Goal: Answer question/provide support

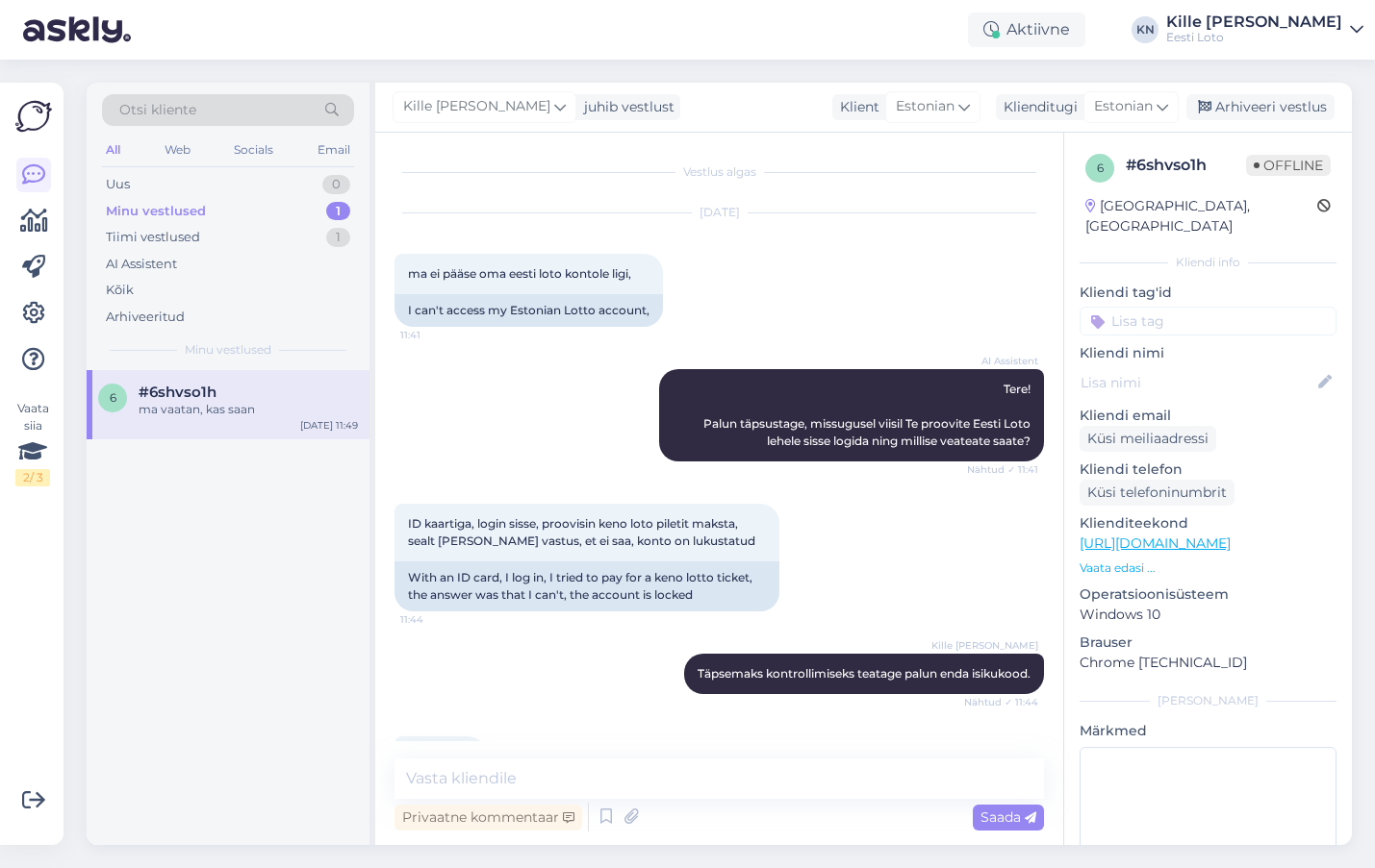
scroll to position [240, 0]
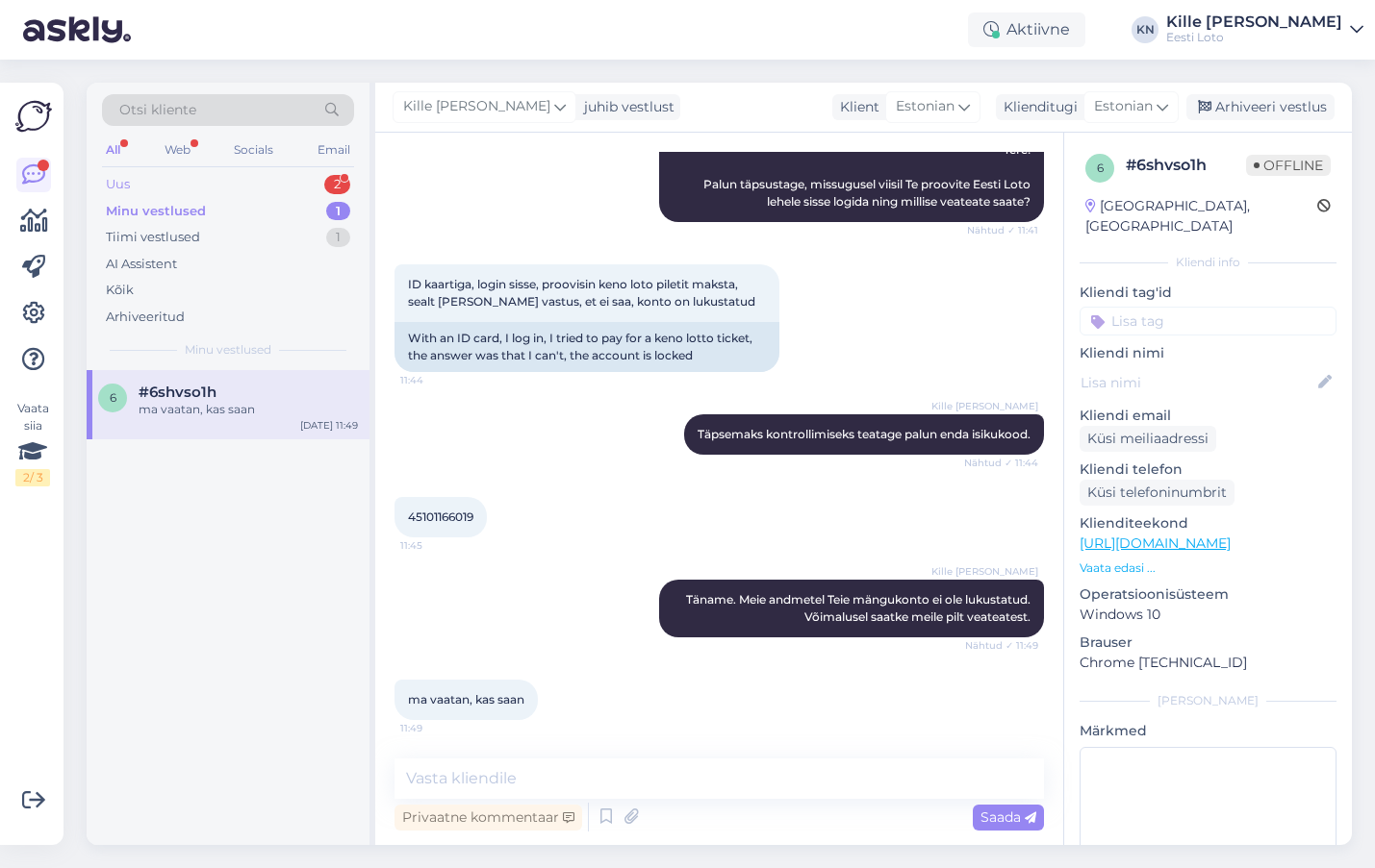
click at [201, 193] on div "Uus 2" at bounding box center [228, 184] width 252 height 27
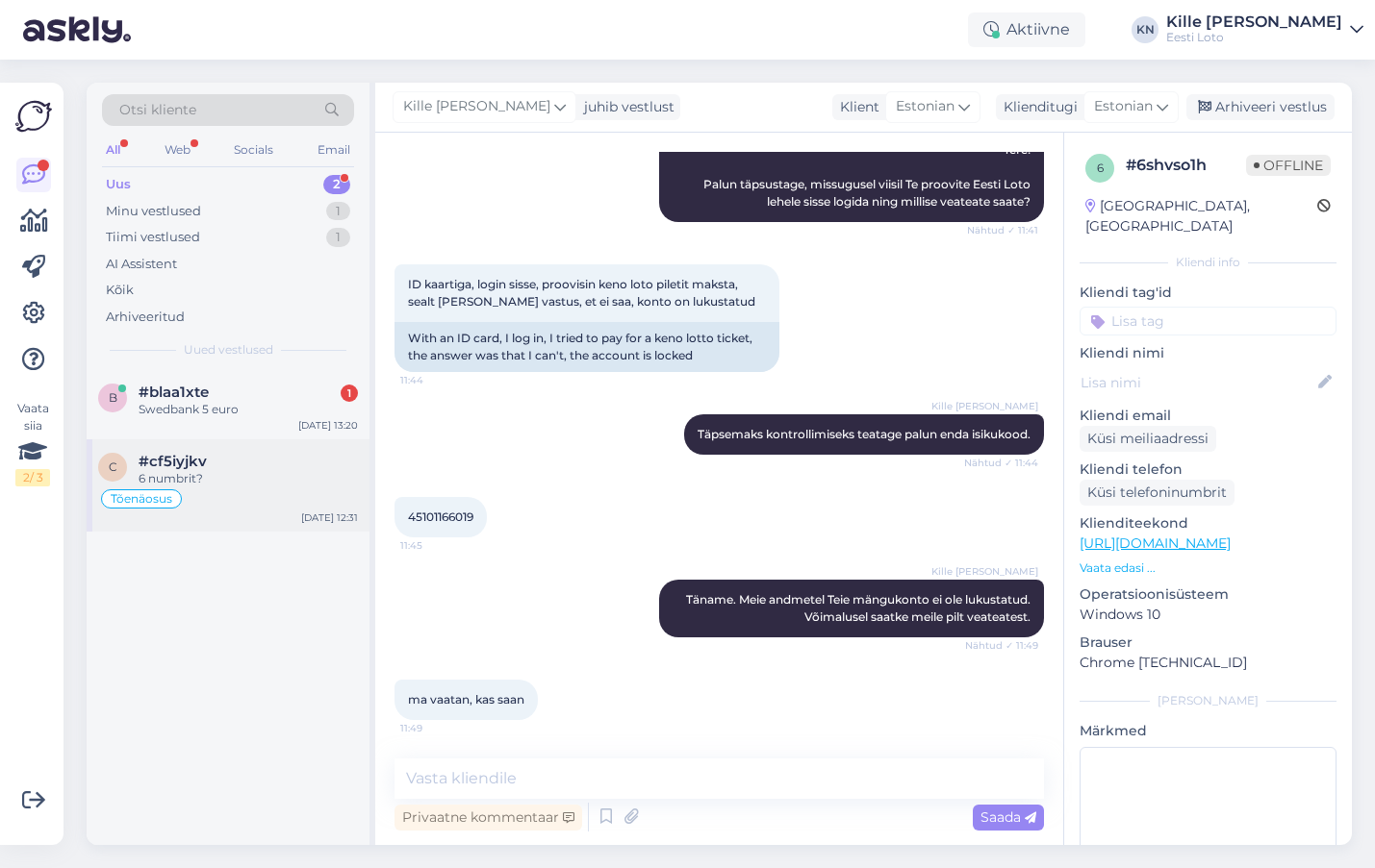
click at [198, 464] on span "#cf5iyjkv" at bounding box center [172, 461] width 68 height 17
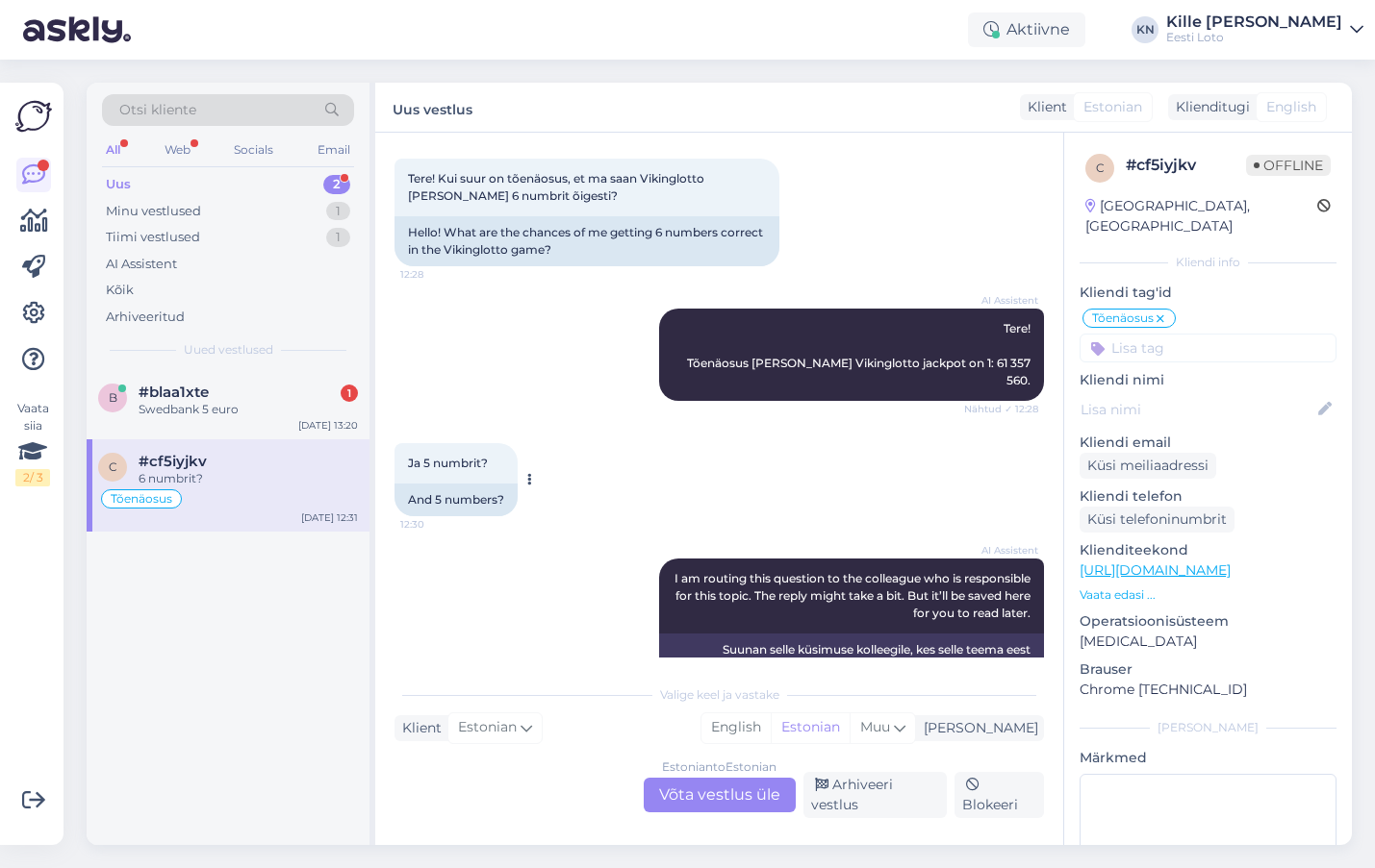
scroll to position [1308, 0]
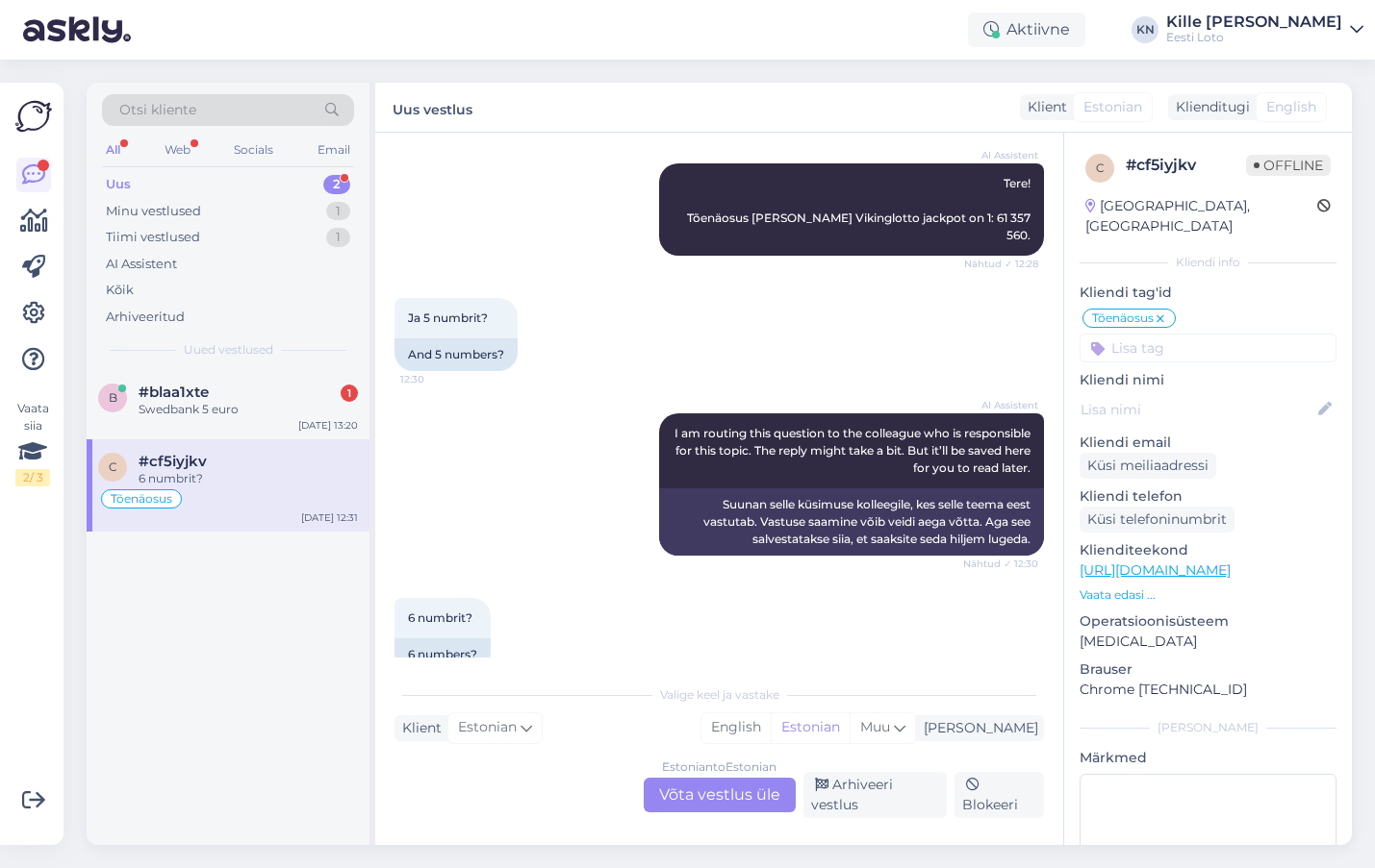
drag, startPoint x: 41, startPoint y: 404, endPoint x: 51, endPoint y: 403, distance: 10.0
click at [41, 404] on div "Vaata siia 2 / 3" at bounding box center [33, 442] width 35 height 86
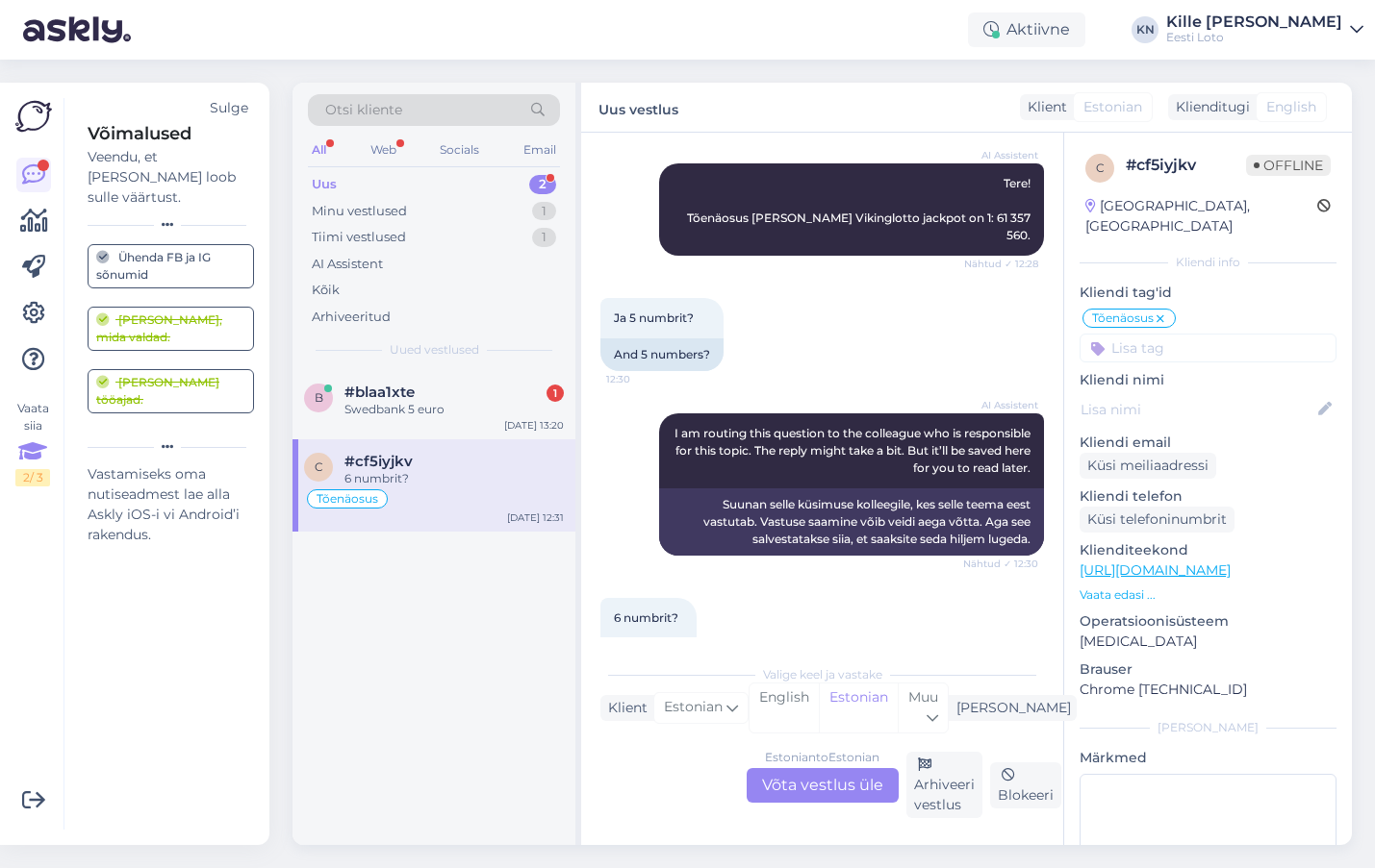
click at [25, 453] on icon at bounding box center [32, 451] width 29 height 35
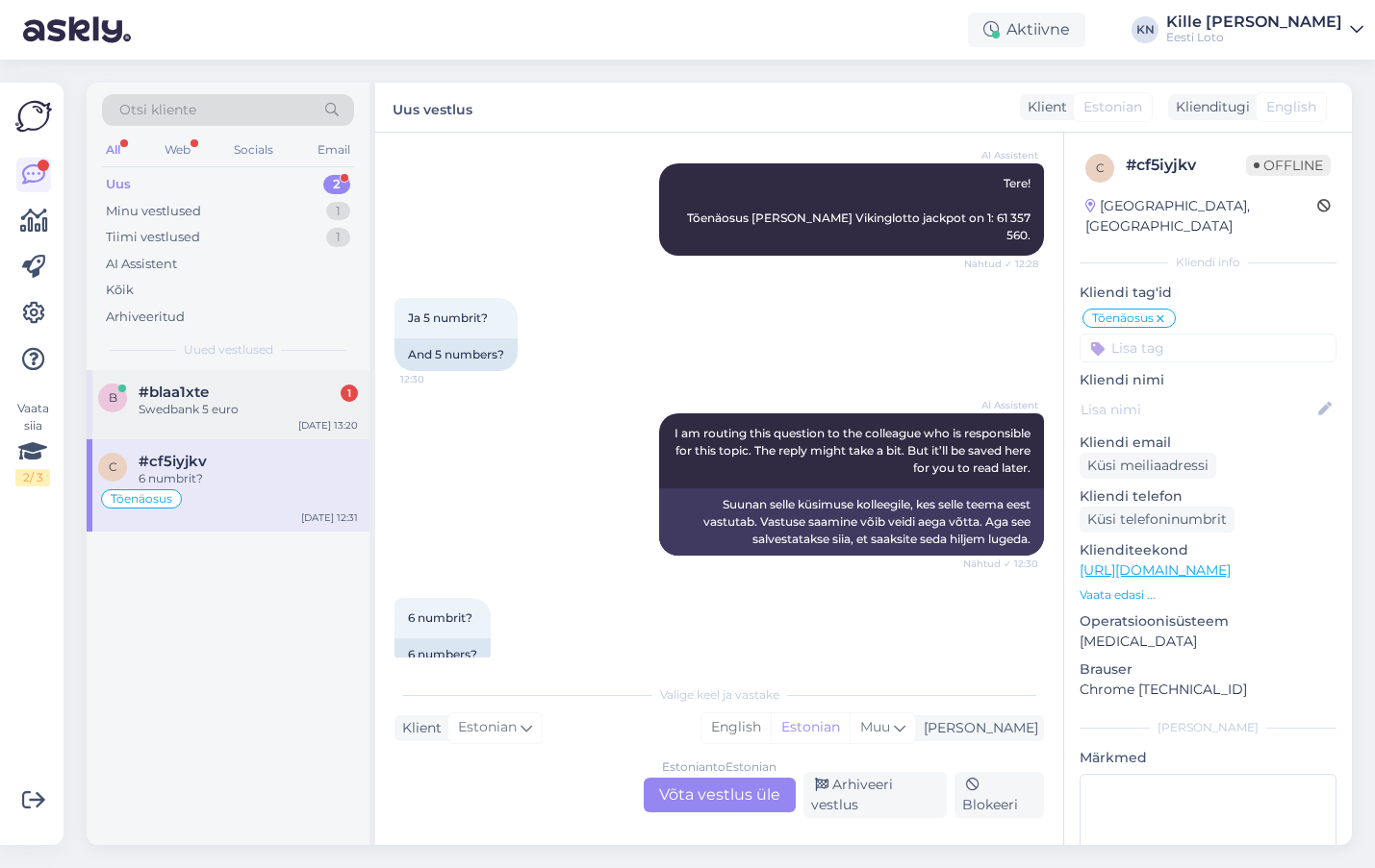
click at [193, 406] on div "Swedbank 5 euro" at bounding box center [248, 409] width 220 height 17
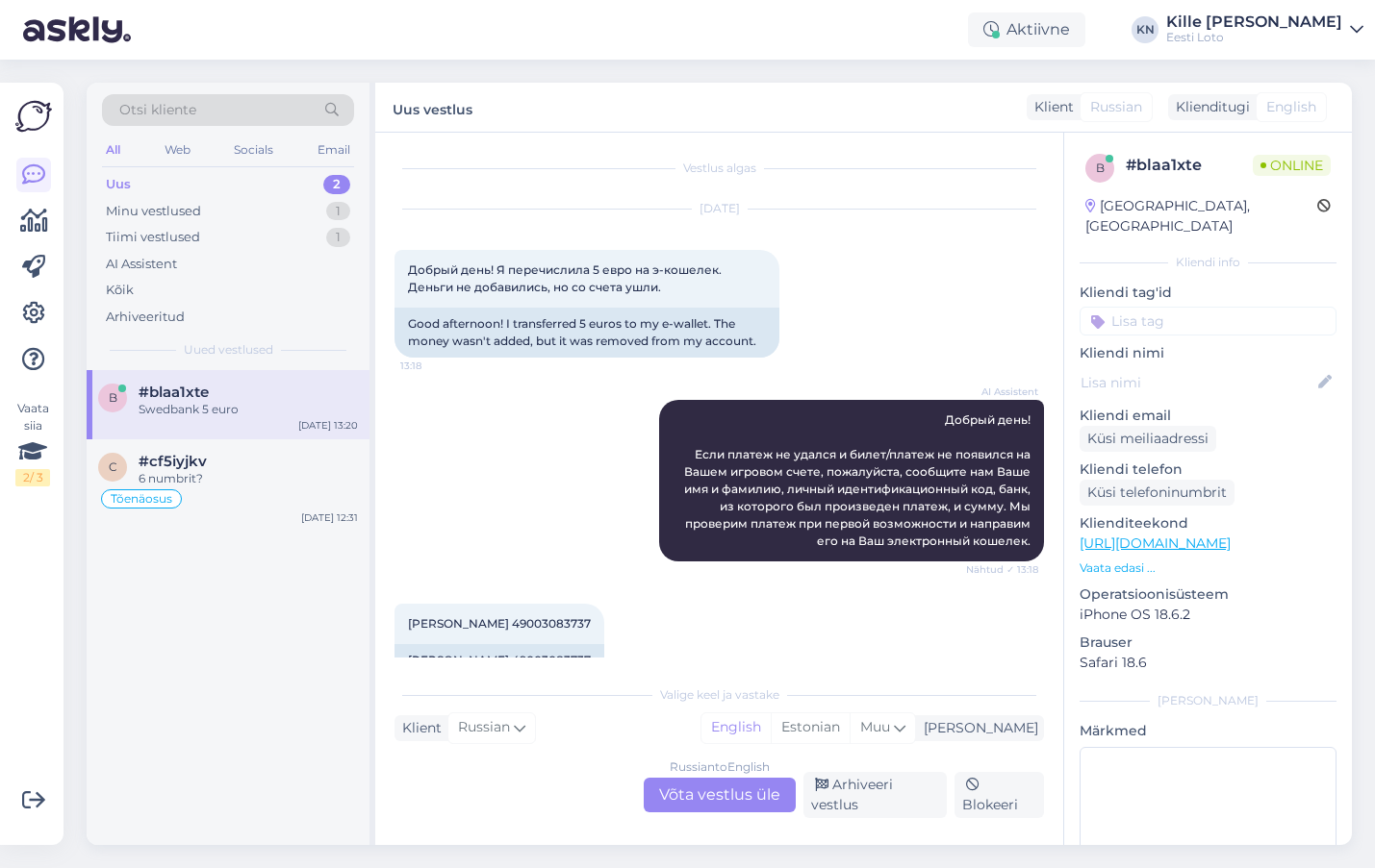
scroll to position [1, 0]
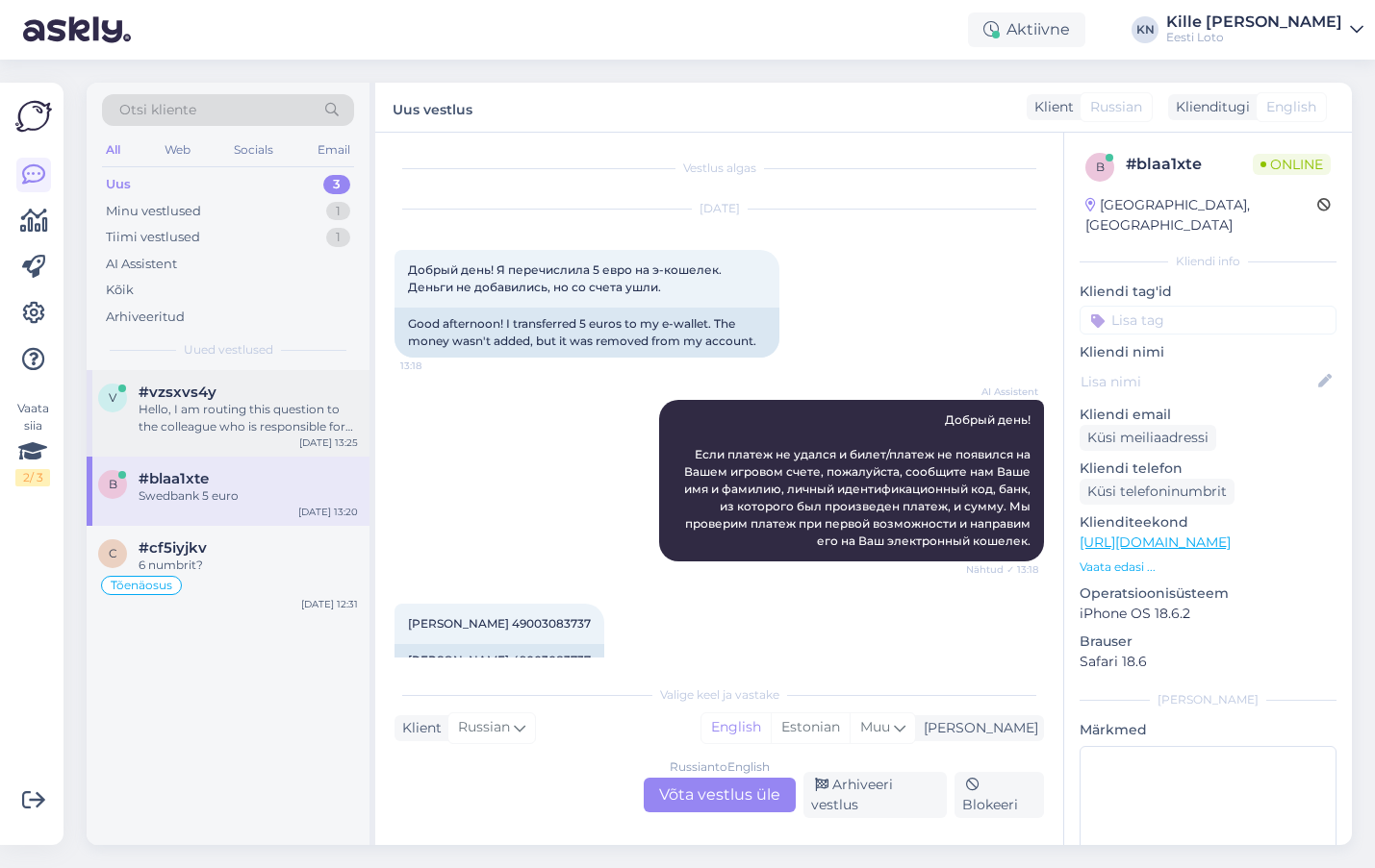
click at [192, 408] on div "Hello, I am routing this question to the colleague who is responsible for this …" at bounding box center [248, 418] width 220 height 35
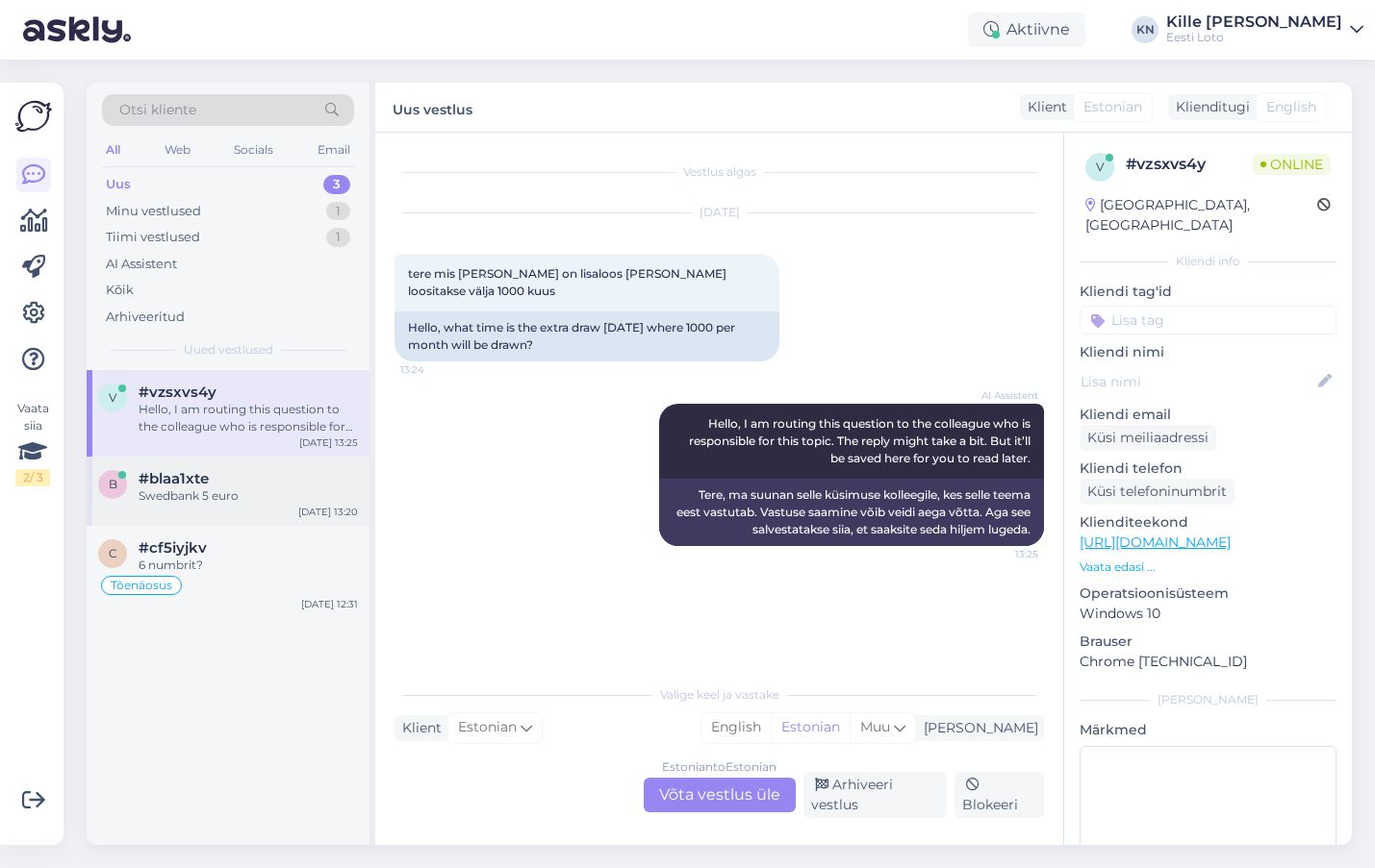
click at [249, 482] on div "#blaa1xte" at bounding box center [248, 478] width 220 height 17
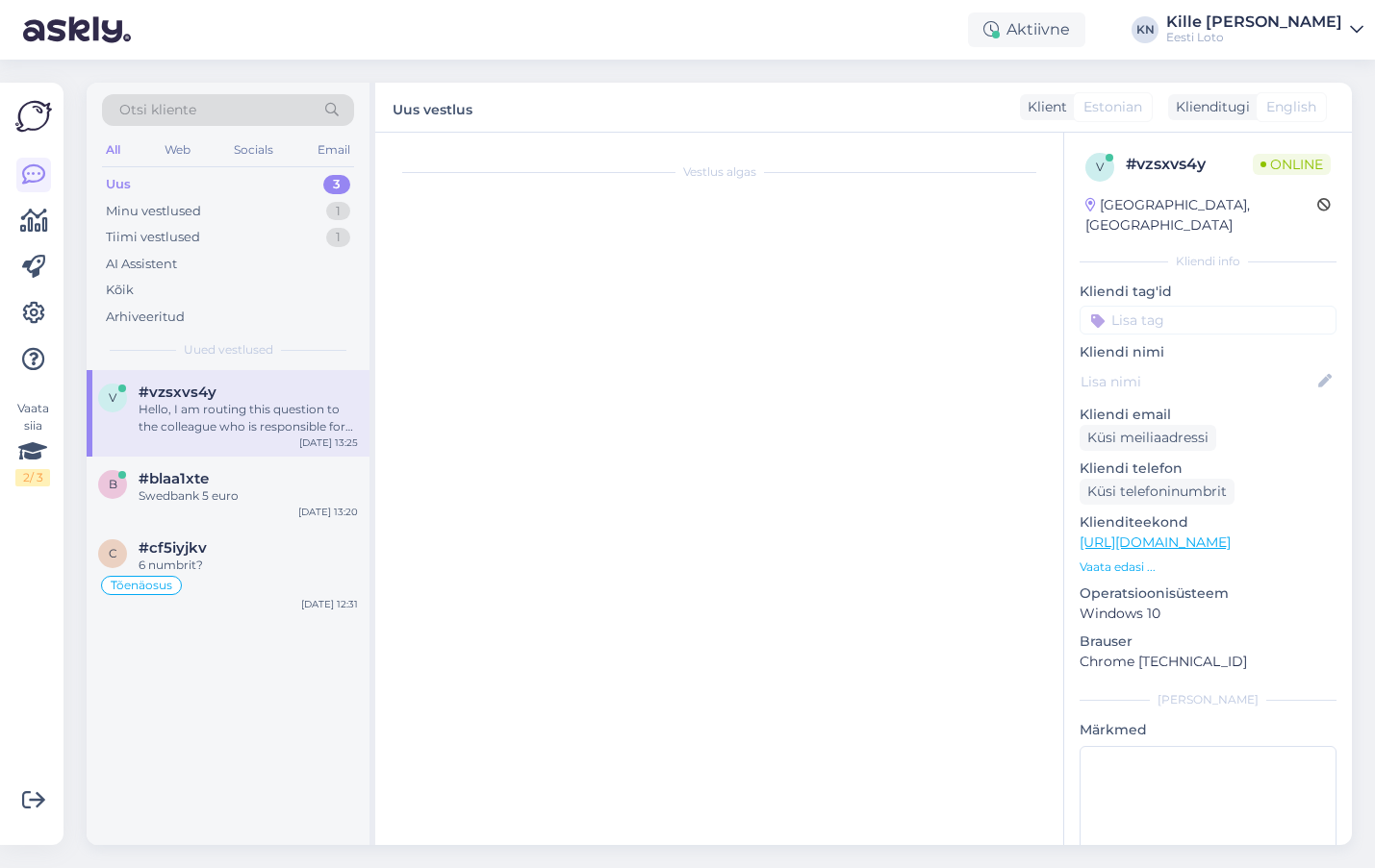
scroll to position [259, 0]
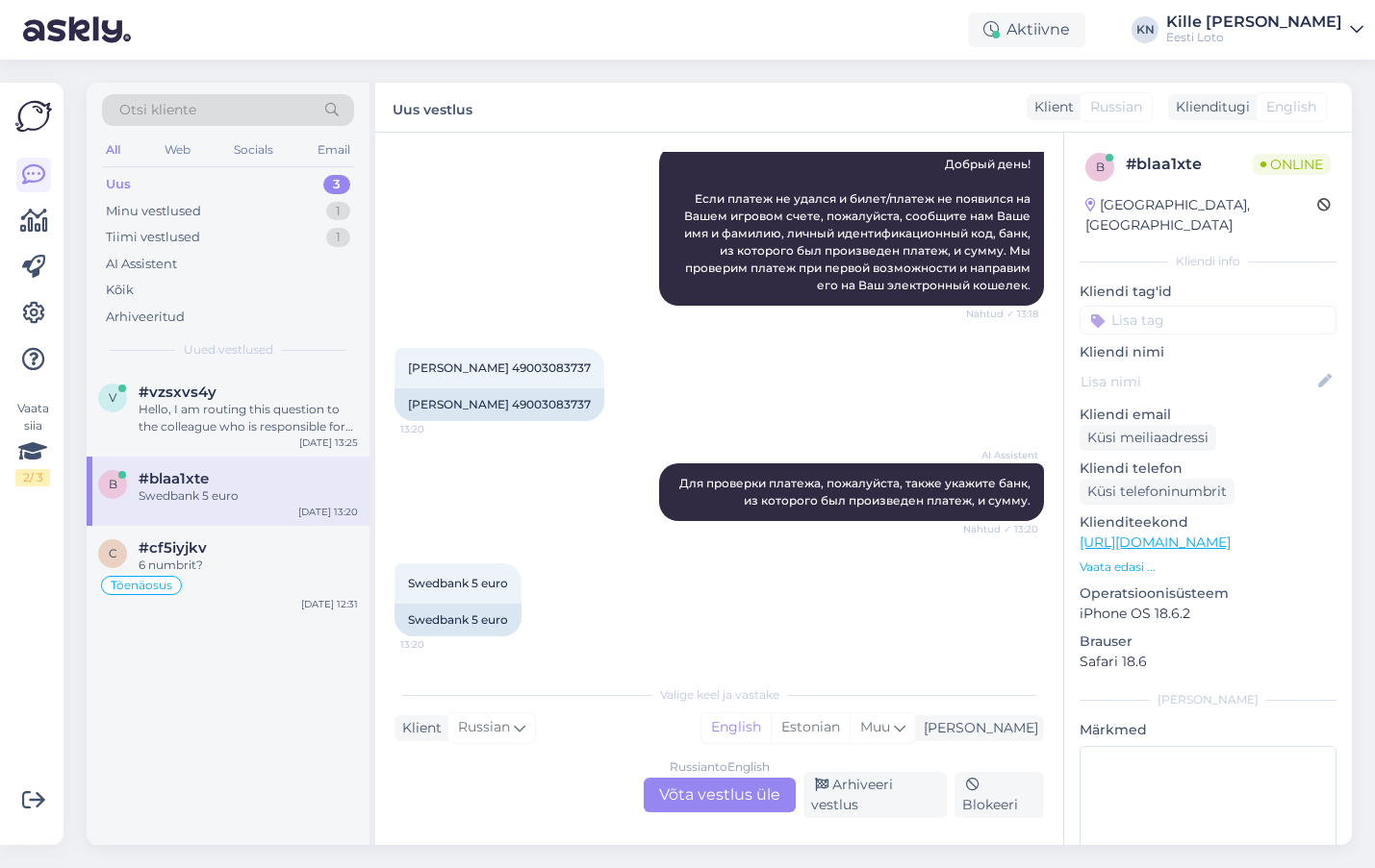
click at [746, 793] on div "Russian to English Võta vestlus üle" at bounding box center [720, 795] width 152 height 35
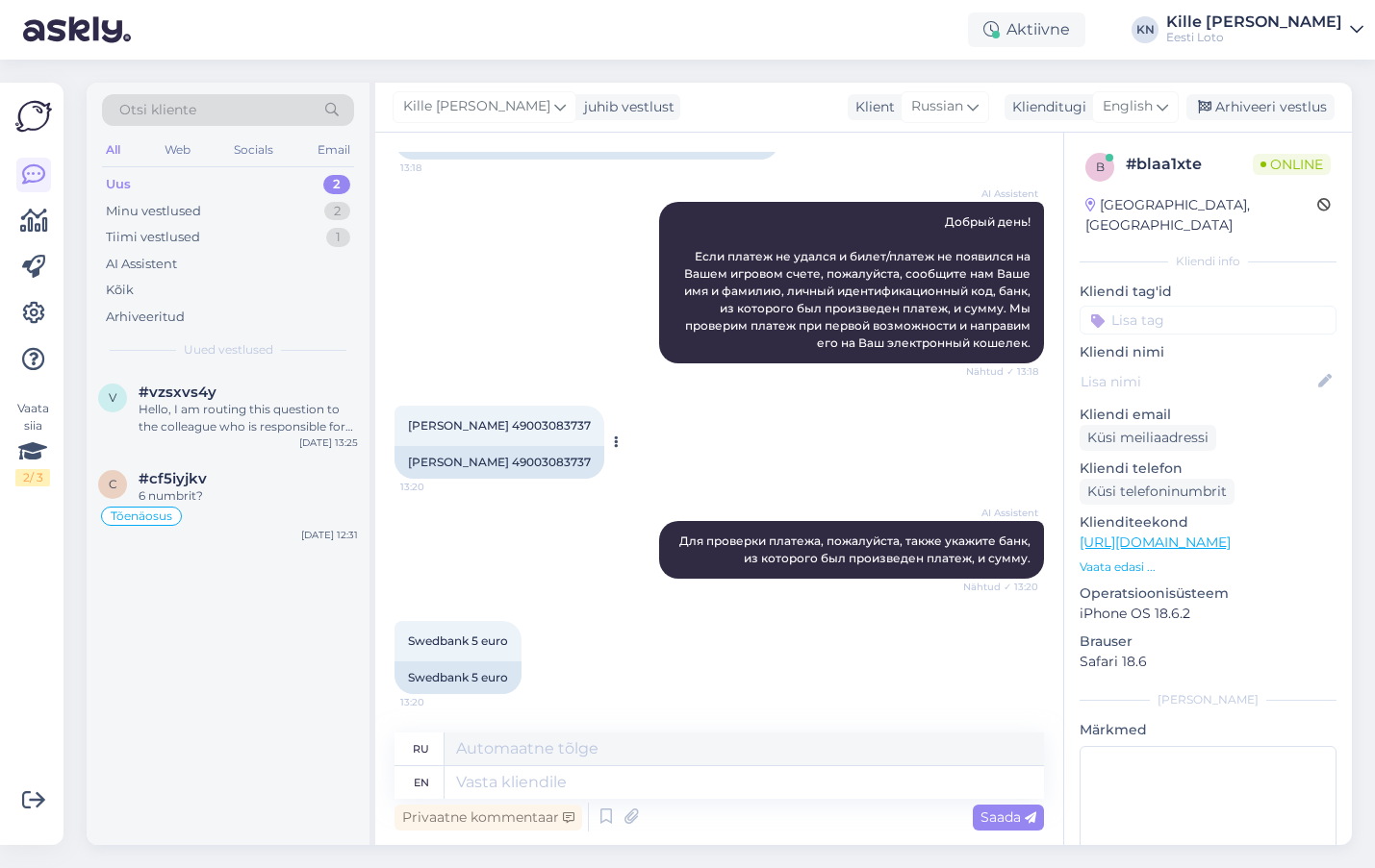
click at [473, 423] on span "[PERSON_NAME] 49003083737" at bounding box center [499, 426] width 183 height 15
copy span "Nikitina"
click at [428, 427] on span "[PERSON_NAME] 49003083737" at bounding box center [499, 426] width 183 height 15
click at [427, 427] on span "[PERSON_NAME] 49003083737" at bounding box center [499, 426] width 183 height 15
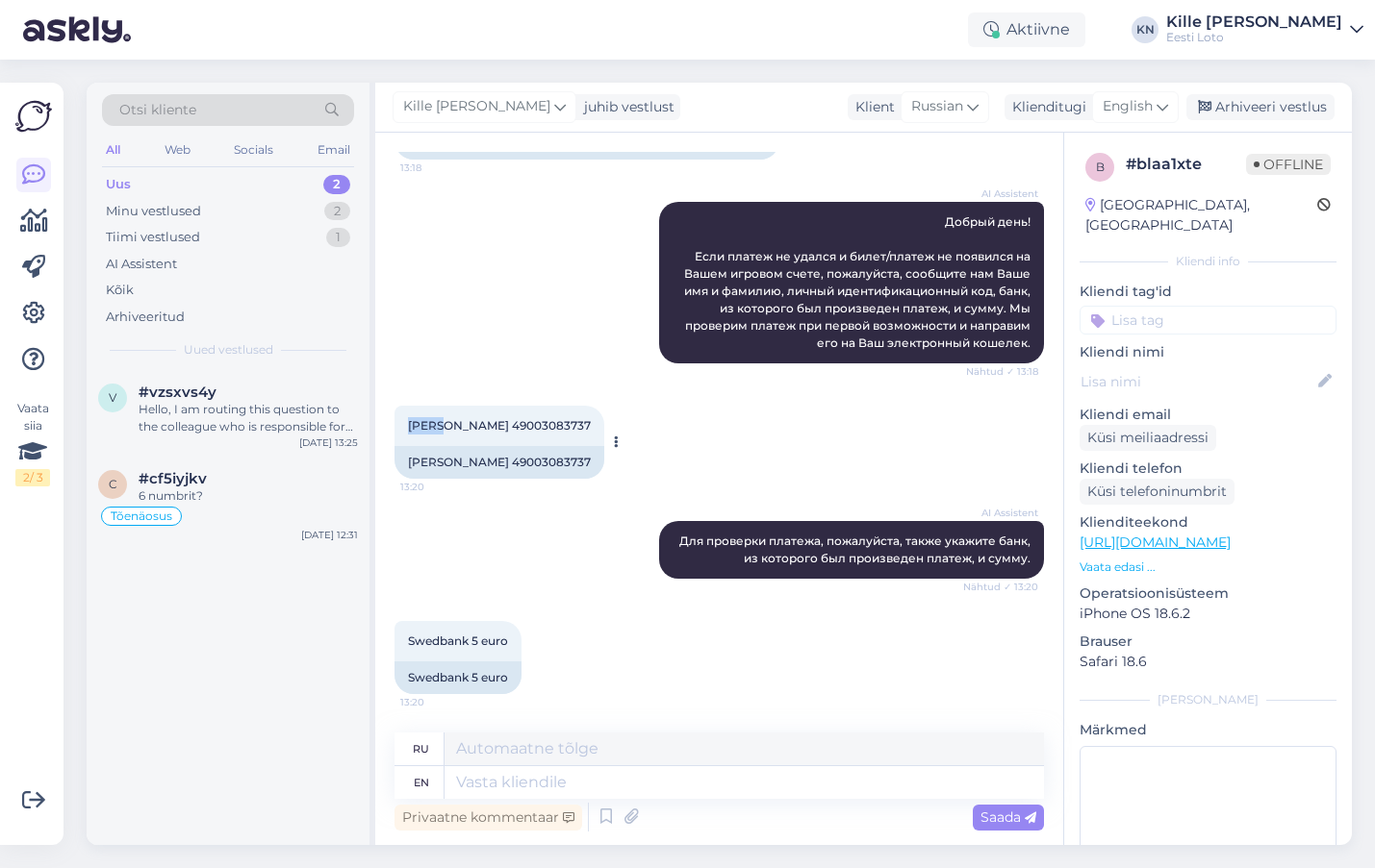
copy span "[PERSON_NAME]"
click at [473, 418] on div "[PERSON_NAME] 49003083737 13:20" at bounding box center [499, 426] width 210 height 41
click at [472, 419] on div "[PERSON_NAME] 49003083737 13:20" at bounding box center [499, 426] width 210 height 41
copy span "Nikitina"
click at [537, 417] on div "[PERSON_NAME] 49003083737 13:20" at bounding box center [499, 426] width 210 height 41
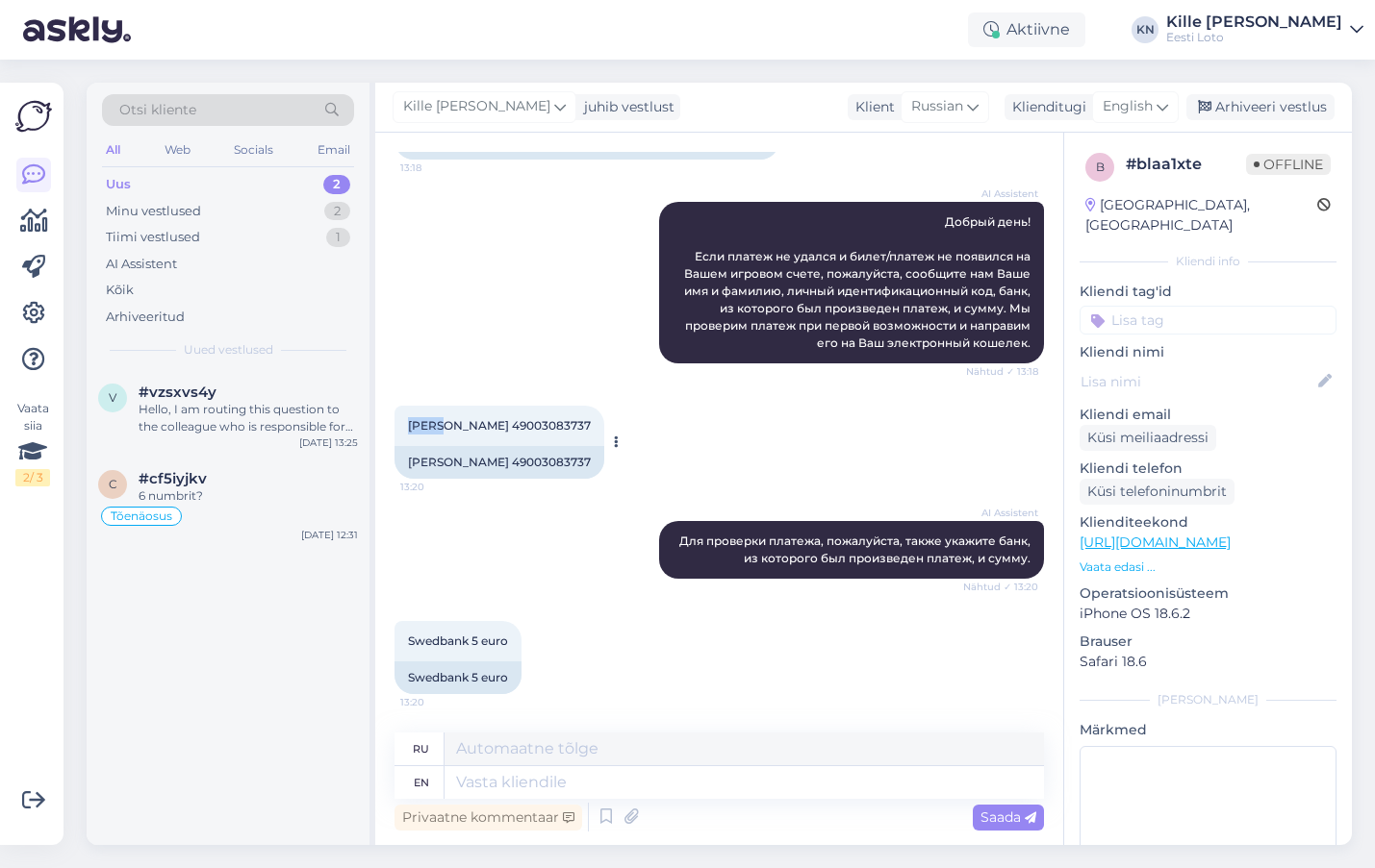
click at [537, 417] on div "[PERSON_NAME] 49003083737 13:20" at bounding box center [499, 426] width 210 height 41
click at [530, 412] on div "[PERSON_NAME] 49003083737 13:20" at bounding box center [499, 426] width 210 height 41
click at [530, 418] on div "[PERSON_NAME] 49003083737 13:20" at bounding box center [499, 426] width 210 height 41
click at [530, 419] on div "[PERSON_NAME] 49003083737 13:20" at bounding box center [499, 426] width 210 height 41
copy span "49003083737"
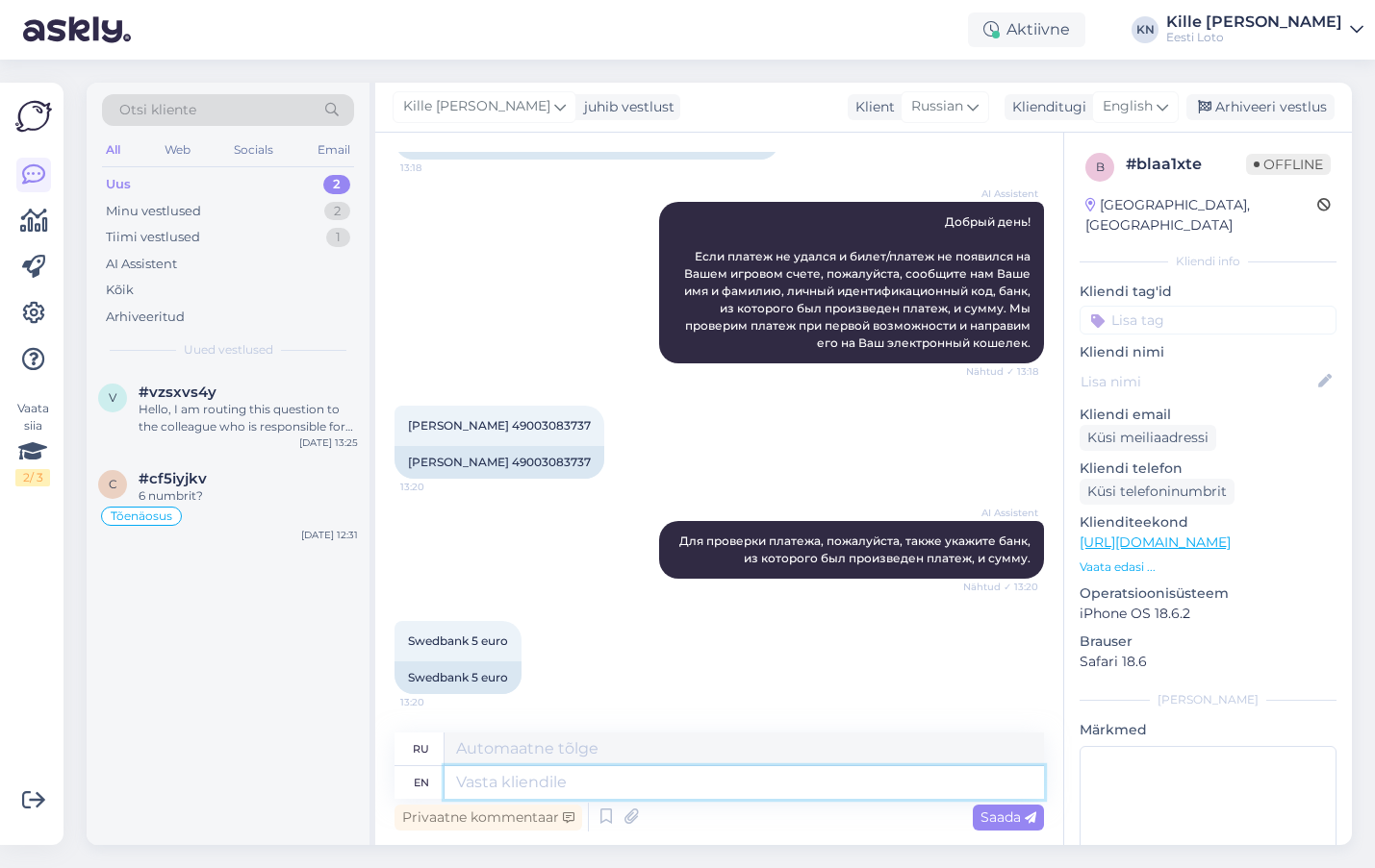
click at [496, 788] on textarea at bounding box center [743, 782] width 599 height 33
paste textarea "Meie finantsosakond kontrollib esimesel võimalusel Teie makse üle [PERSON_NAME]…"
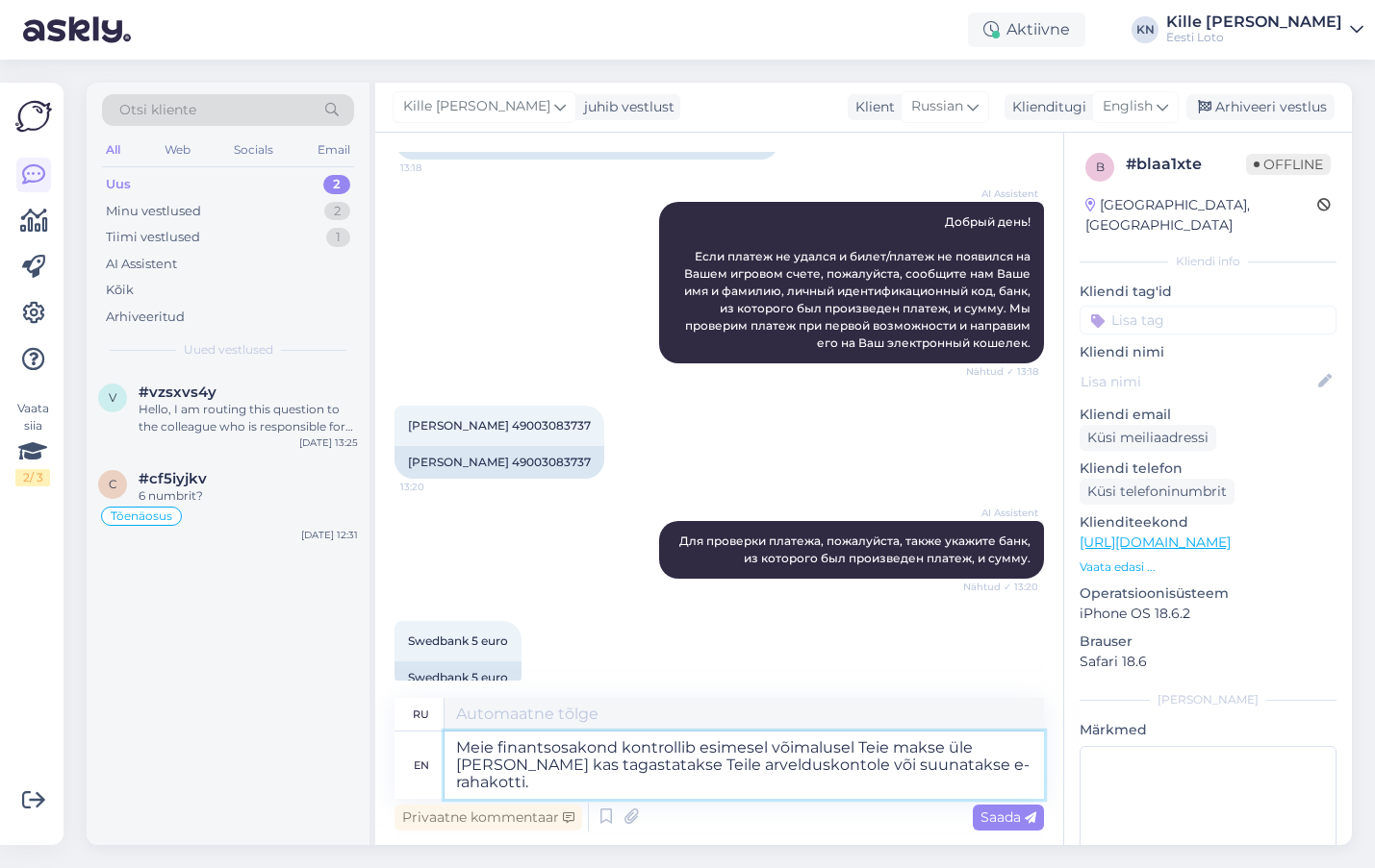
type textarea "Meie finantsosakond kontrollib esimesel võimalusel Teie makse üle [PERSON_NAME]…"
type textarea "Мой финансовый контроль должен быть таким же, как и у вас, и максимум, что вам …"
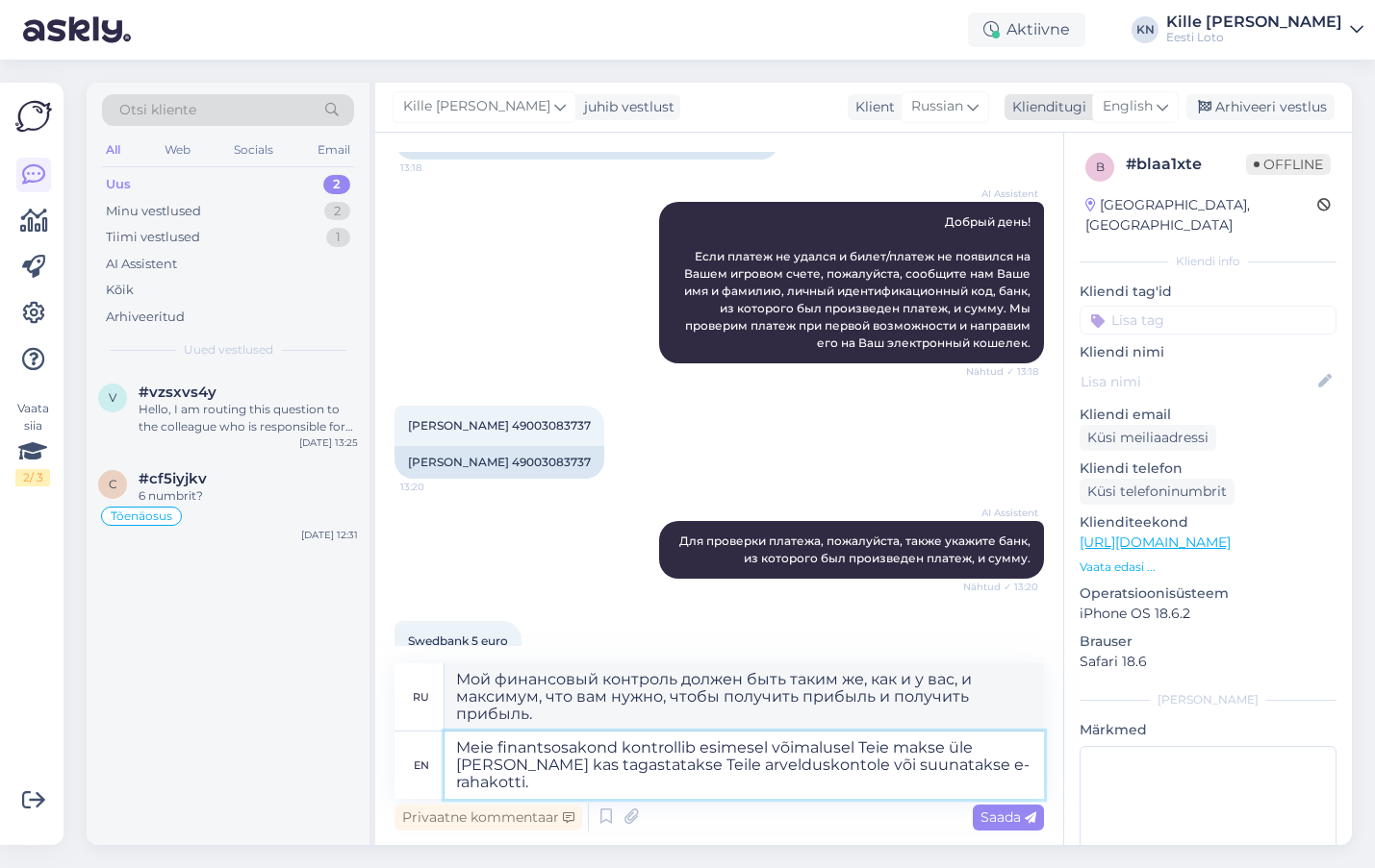
type textarea "Meie finantsosakond kontrollib esimesel võimalusel Teie makse üle [PERSON_NAME]…"
click at [1140, 106] on span "English" at bounding box center [1128, 106] width 50 height 21
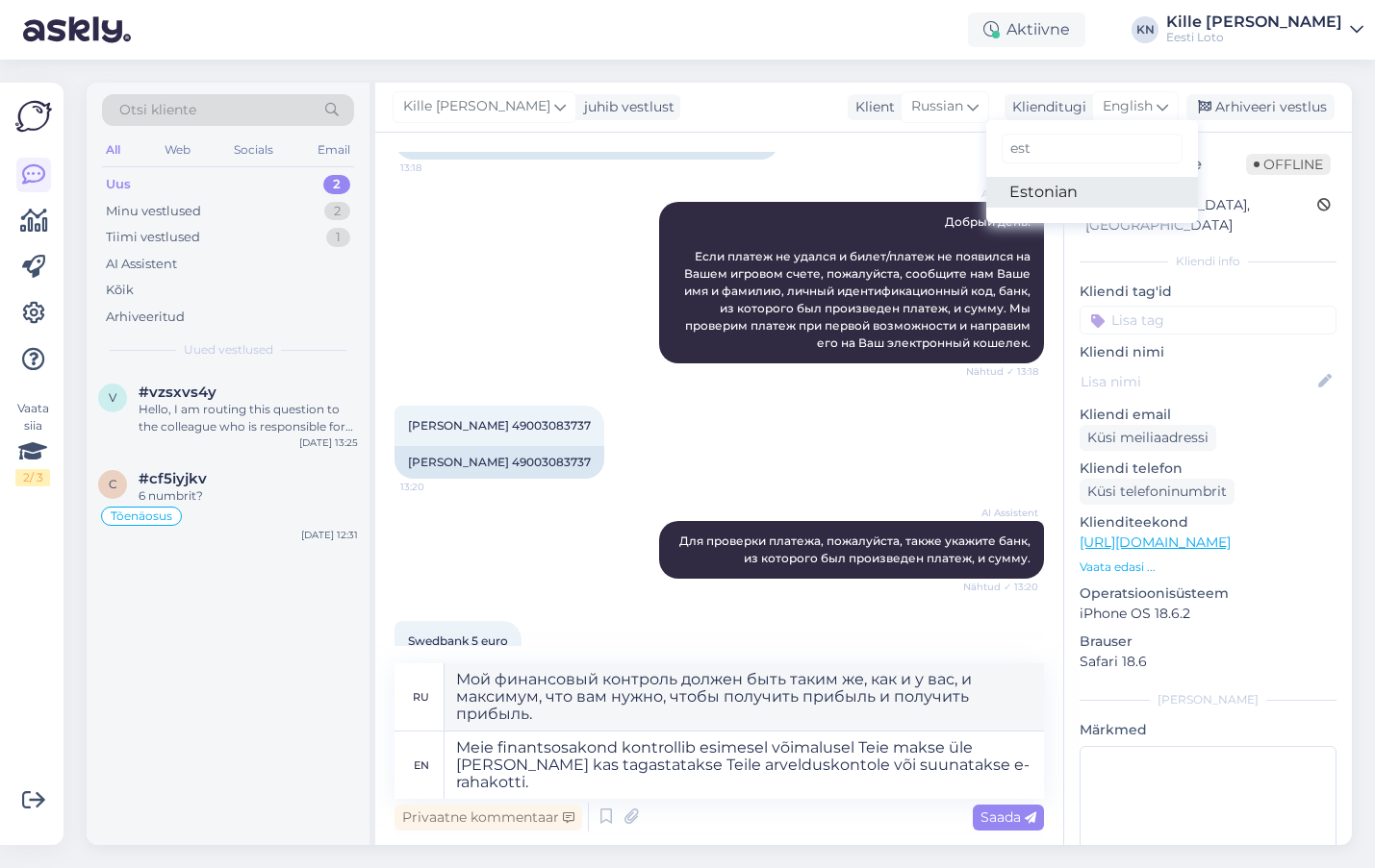
click at [1049, 201] on link "Estonian" at bounding box center [1092, 192] width 212 height 31
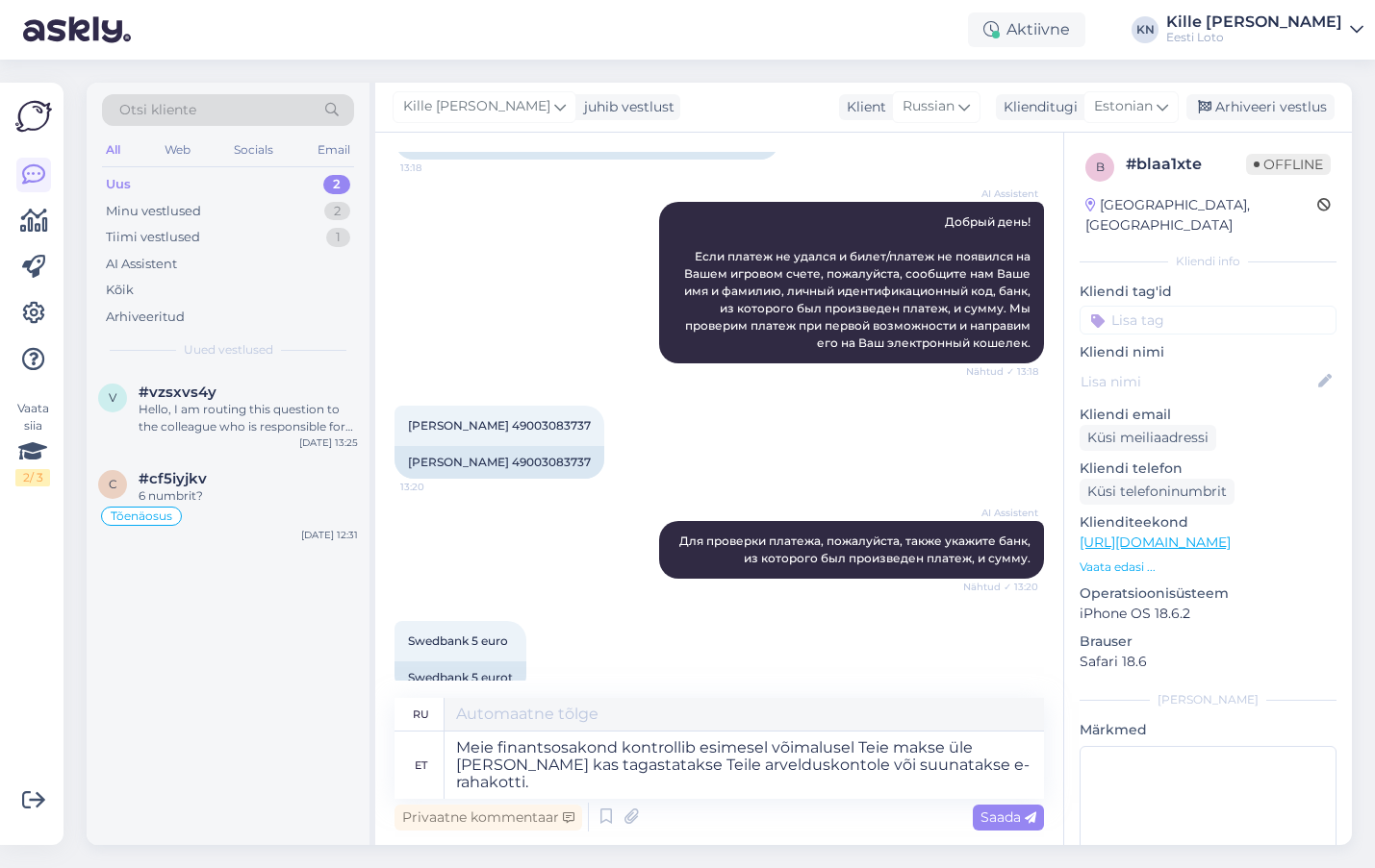
type textarea "Наш финансовый отдел проверит ваш платеж как можно скорее, и платеж будет либо …"
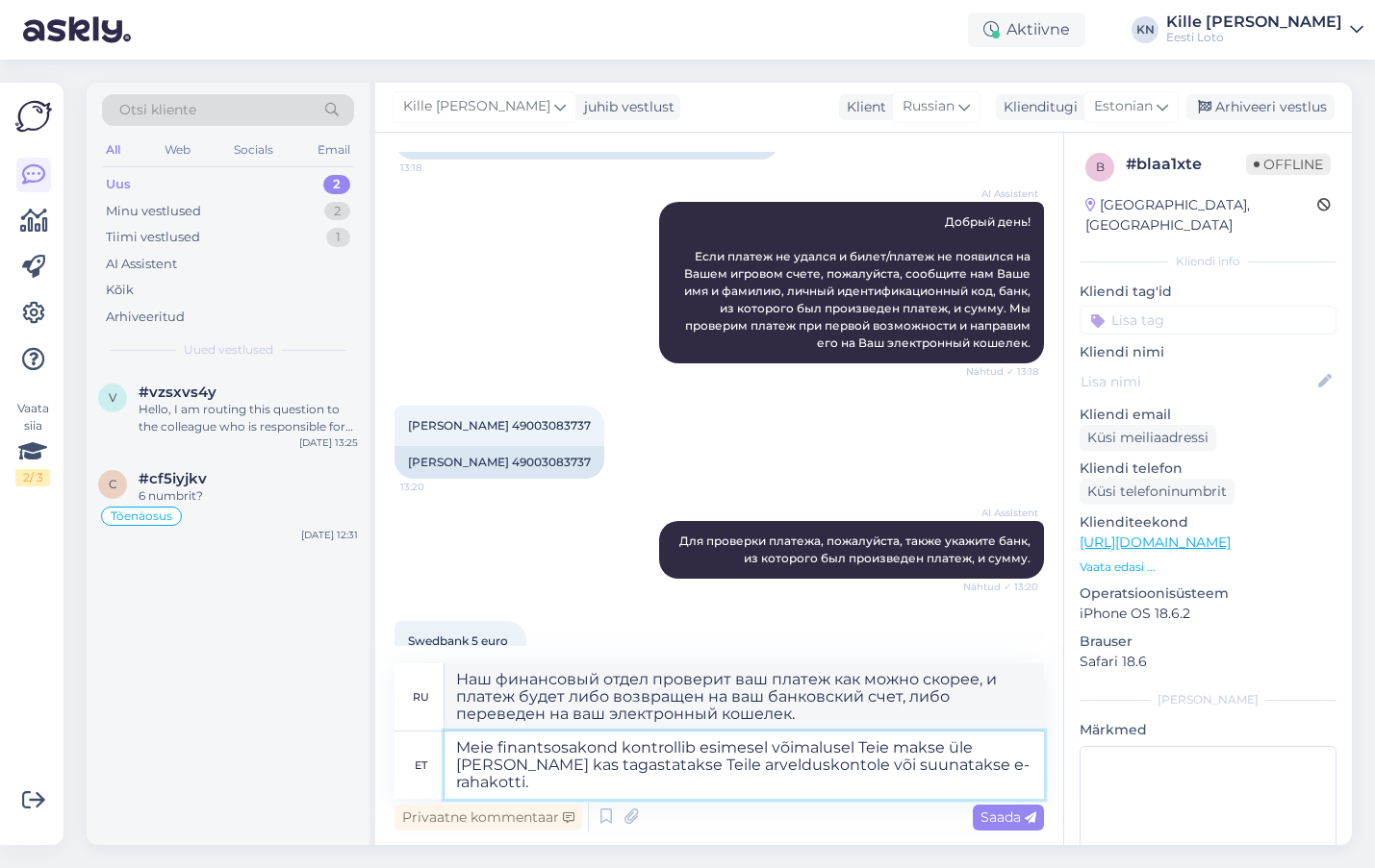
click at [458, 747] on textarea "Meie finantsosakond kontrollib esimesel võimalusel Teie makse üle [PERSON_NAME]…" at bounding box center [743, 766] width 599 height 67
paste textarea "Kahjuks Teie makse ebaõnnestus tehnilise [PERSON_NAME] tõttu."
type textarea "Kahjuks Teie makse ebaõnnestus tehnilise [PERSON_NAME] tõttu.Meie finantsosakon…"
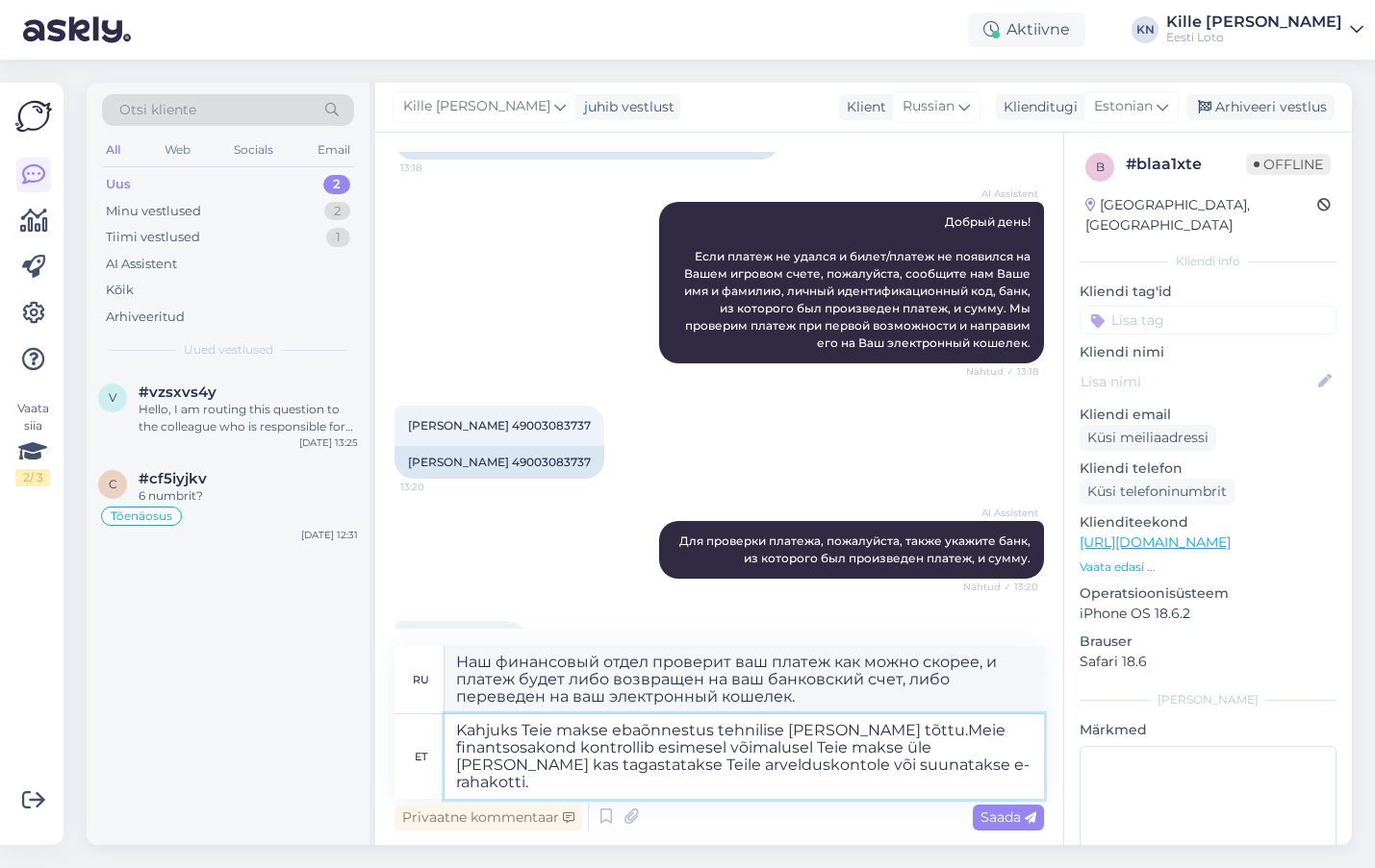
type textarea "К сожалению, ваш платёж не прошёл ttu.Meie технической ошибки. Наш финансовый о…"
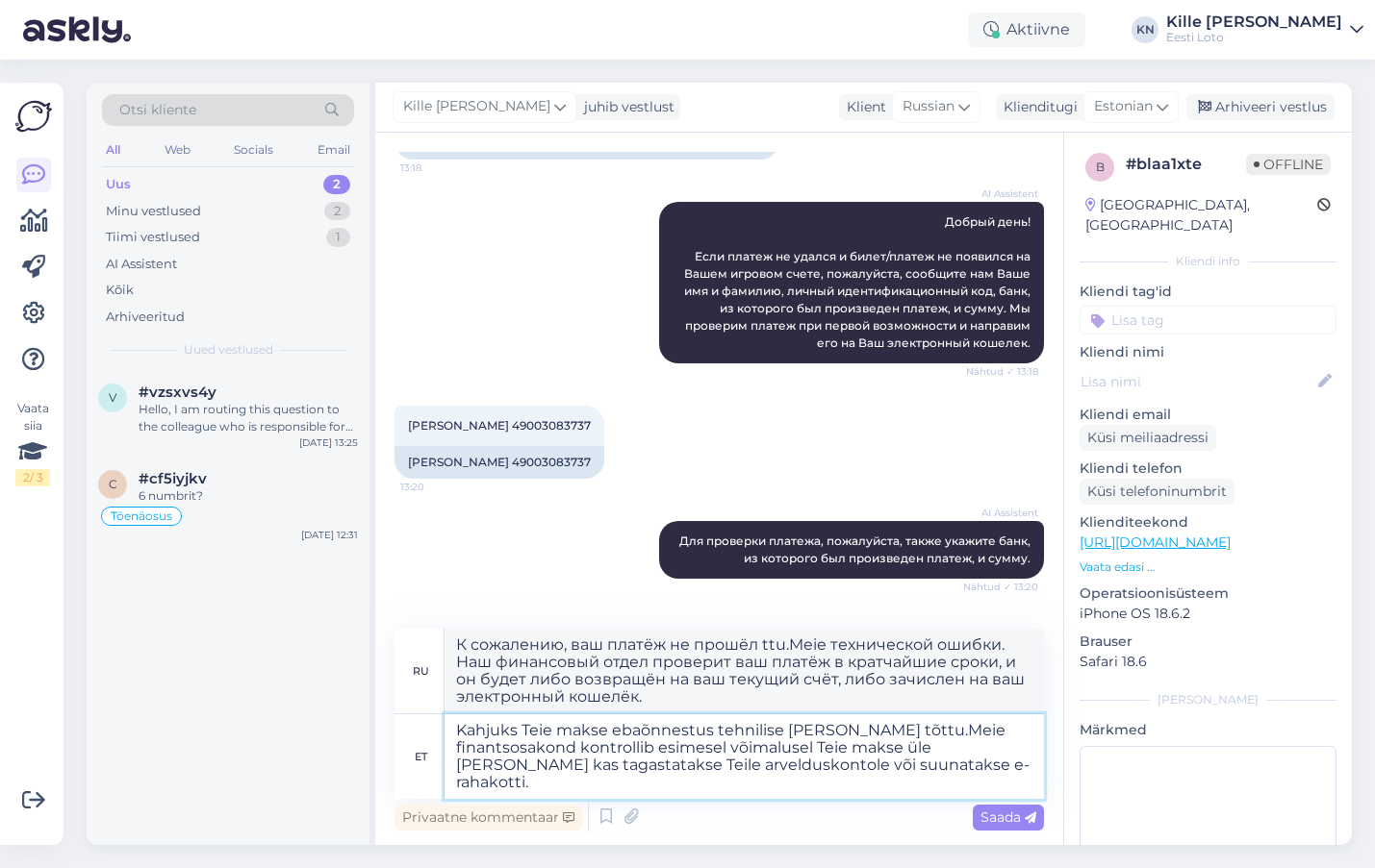
type textarea "Kahjuks Teie makse ebaõnnestus tehnilise [PERSON_NAME] tõttu. Meie finantsosako…"
type textarea "К сожалению, ваш платёж не прошёл из-за технической ошибки. Наш финансовый отде…"
type textarea "Kahjuks Teie makse ebaõnnestus tehnilise [PERSON_NAME] tõttu. Meie finantsosako…"
drag, startPoint x: 993, startPoint y: 808, endPoint x: 1060, endPoint y: 642, distance: 179.0
click at [993, 809] on div "Saada" at bounding box center [1008, 818] width 71 height 26
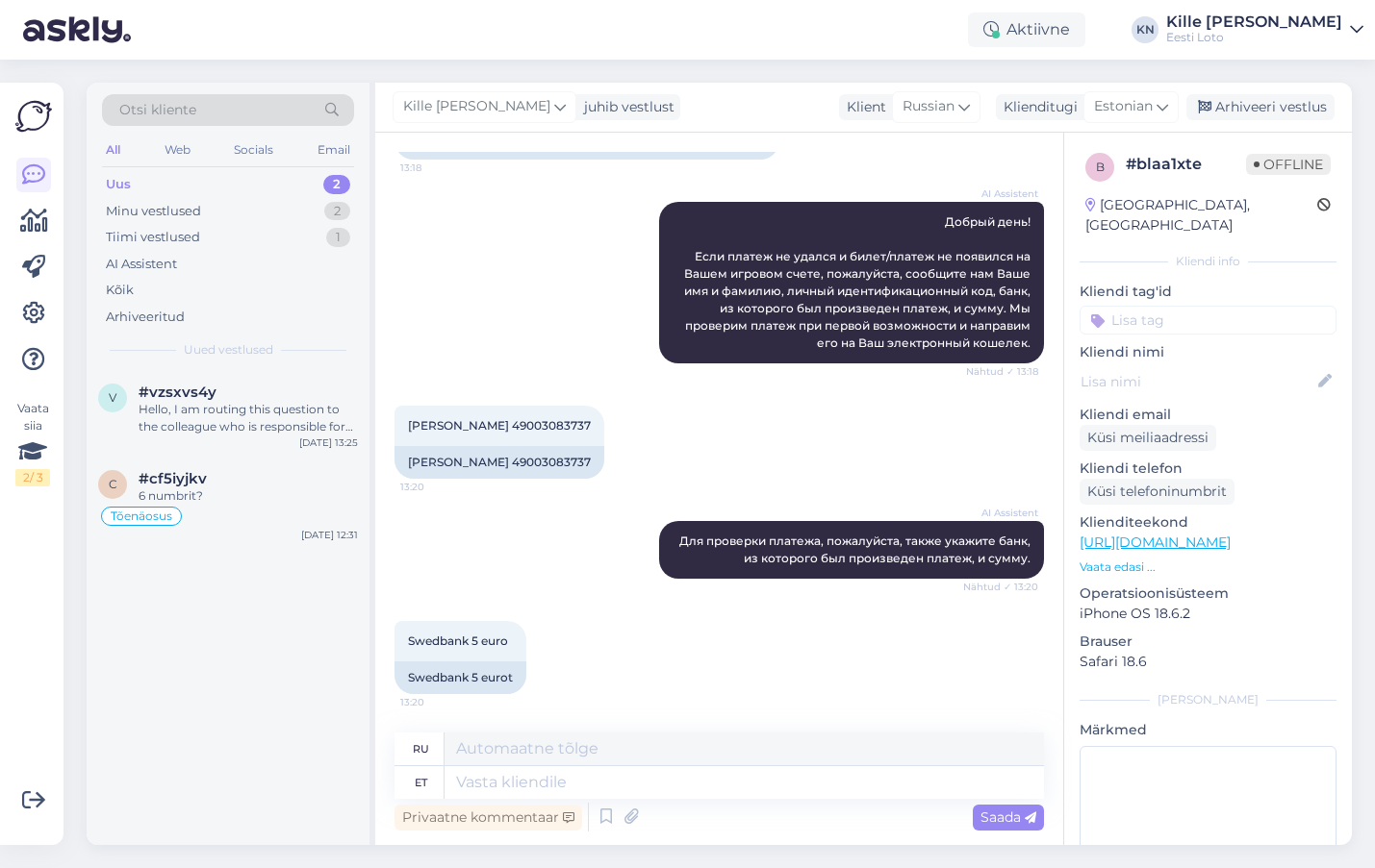
scroll to position [456, 0]
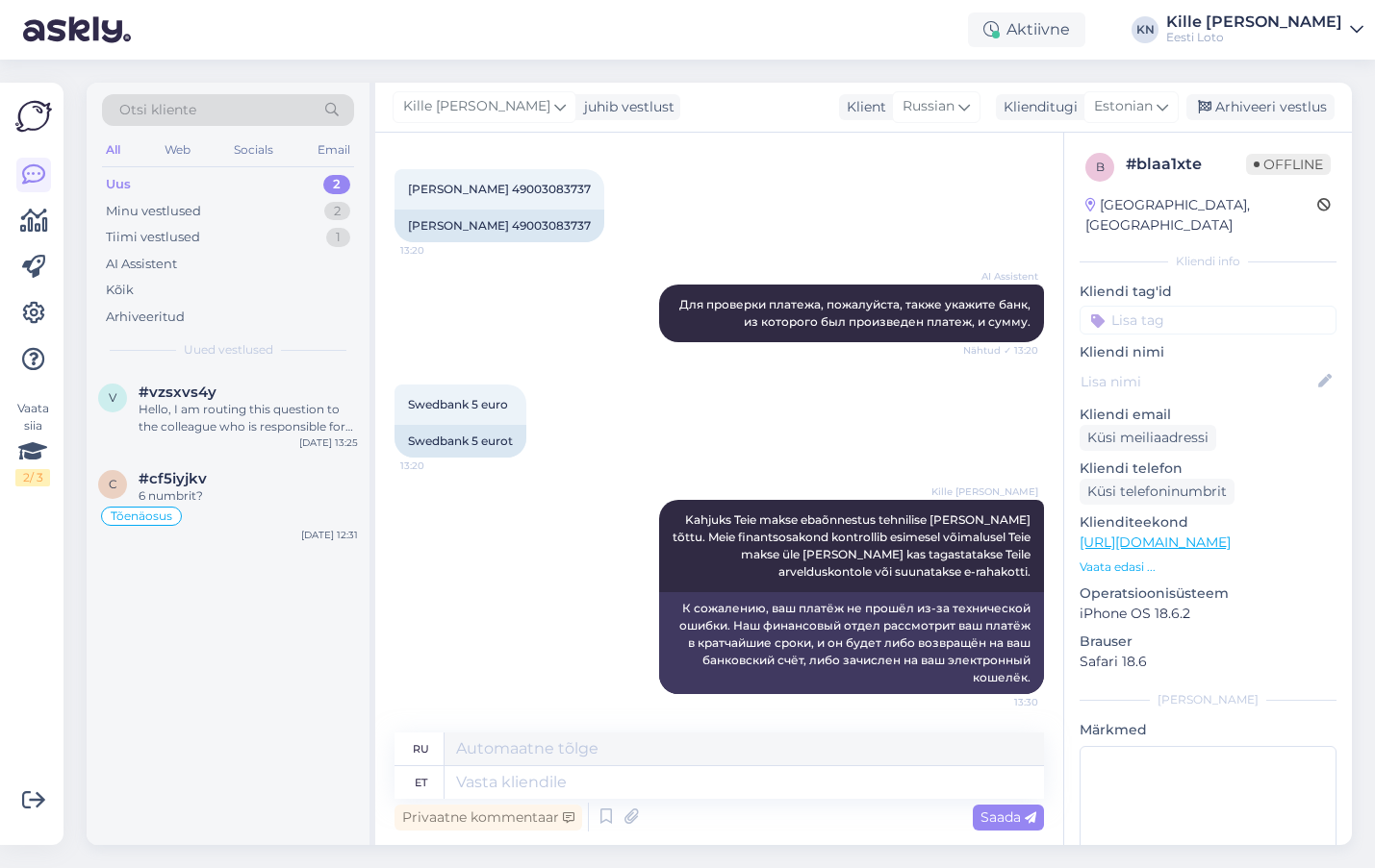
click at [1185, 306] on input at bounding box center [1207, 320] width 256 height 29
type input "e-r"
click at [1178, 367] on span "E-rahakott" at bounding box center [1187, 373] width 62 height 12
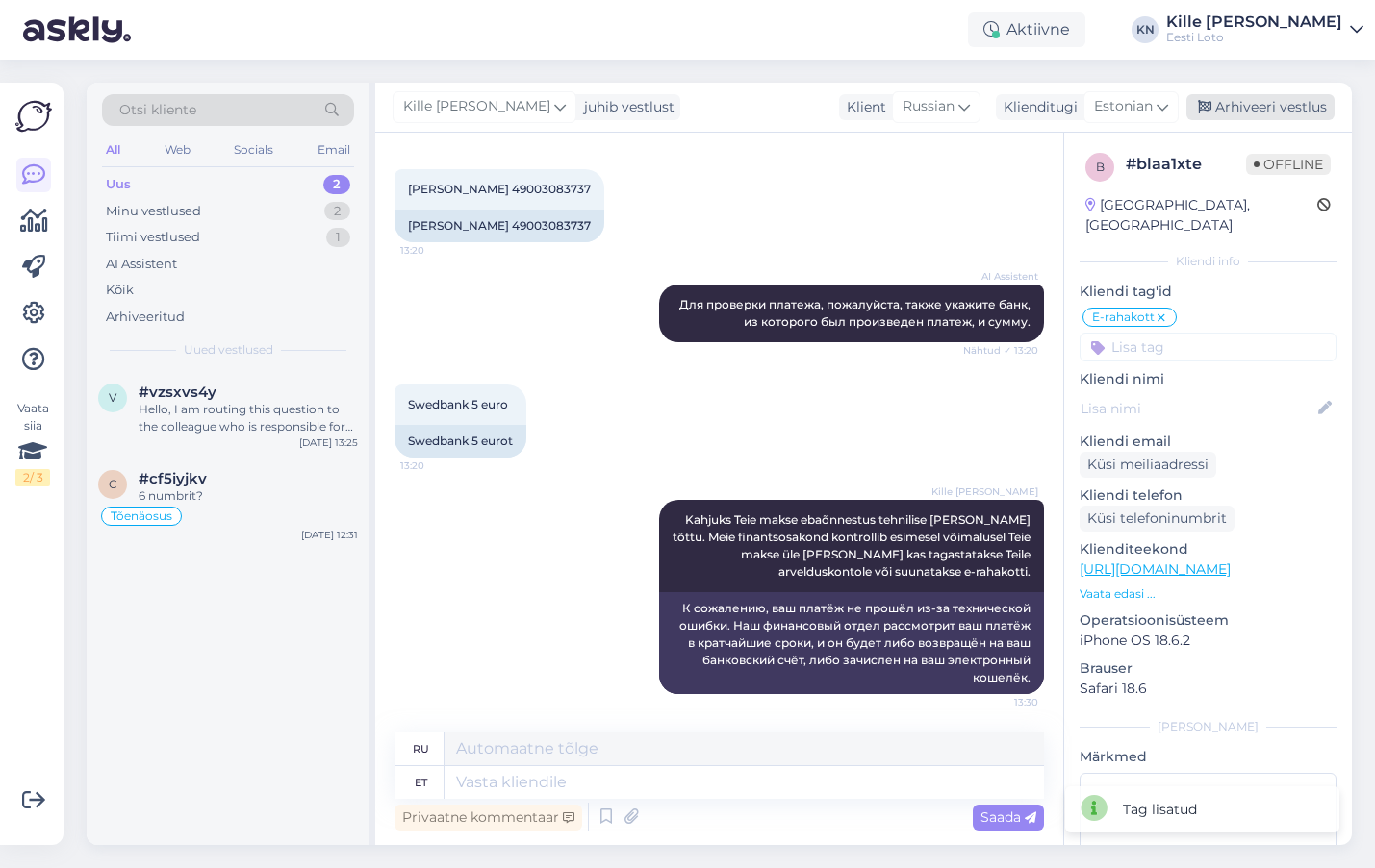
click at [1230, 106] on div "Arhiveeri vestlus" at bounding box center [1260, 107] width 148 height 26
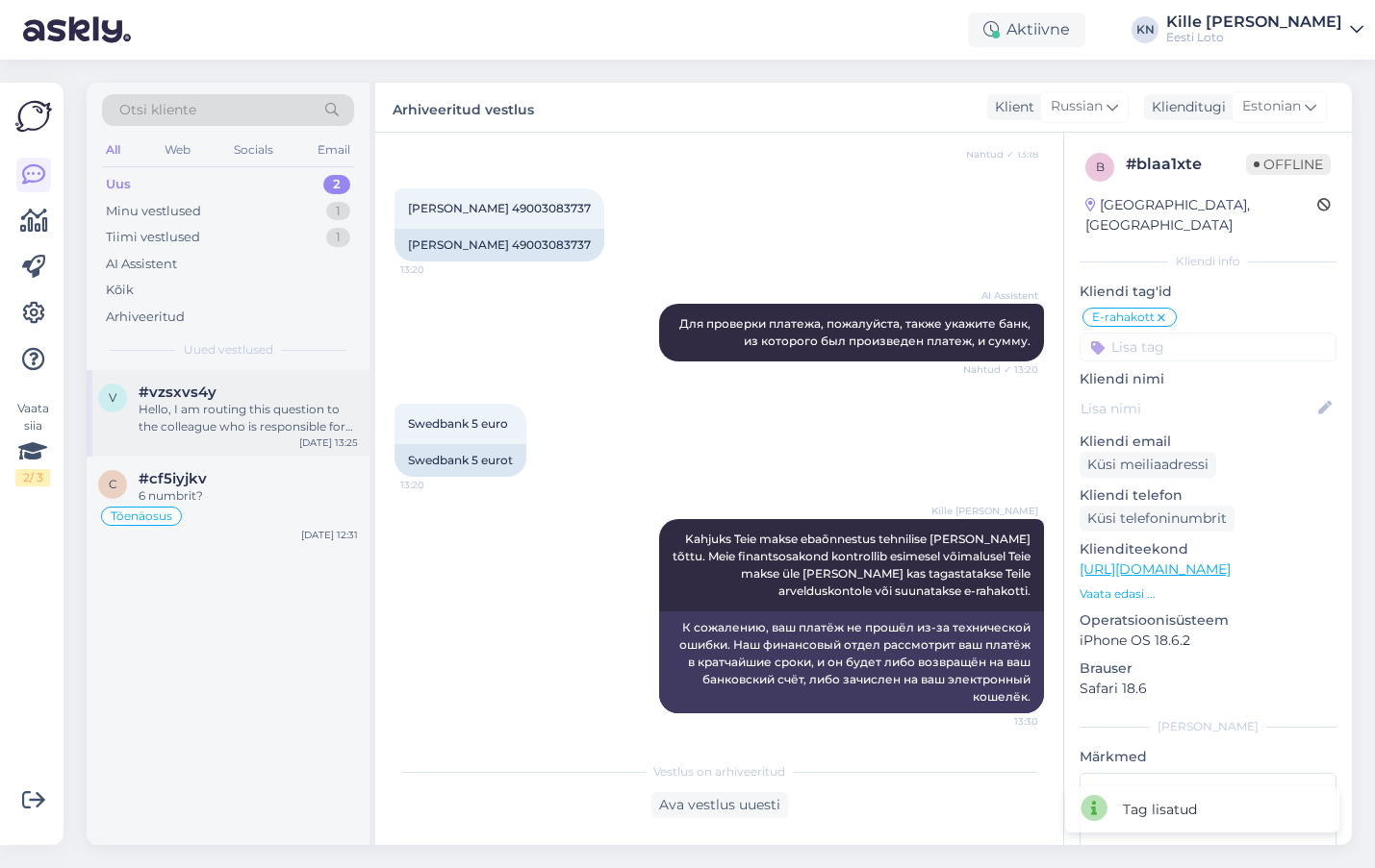
click at [201, 389] on span "#vzsxvs4y" at bounding box center [177, 392] width 78 height 17
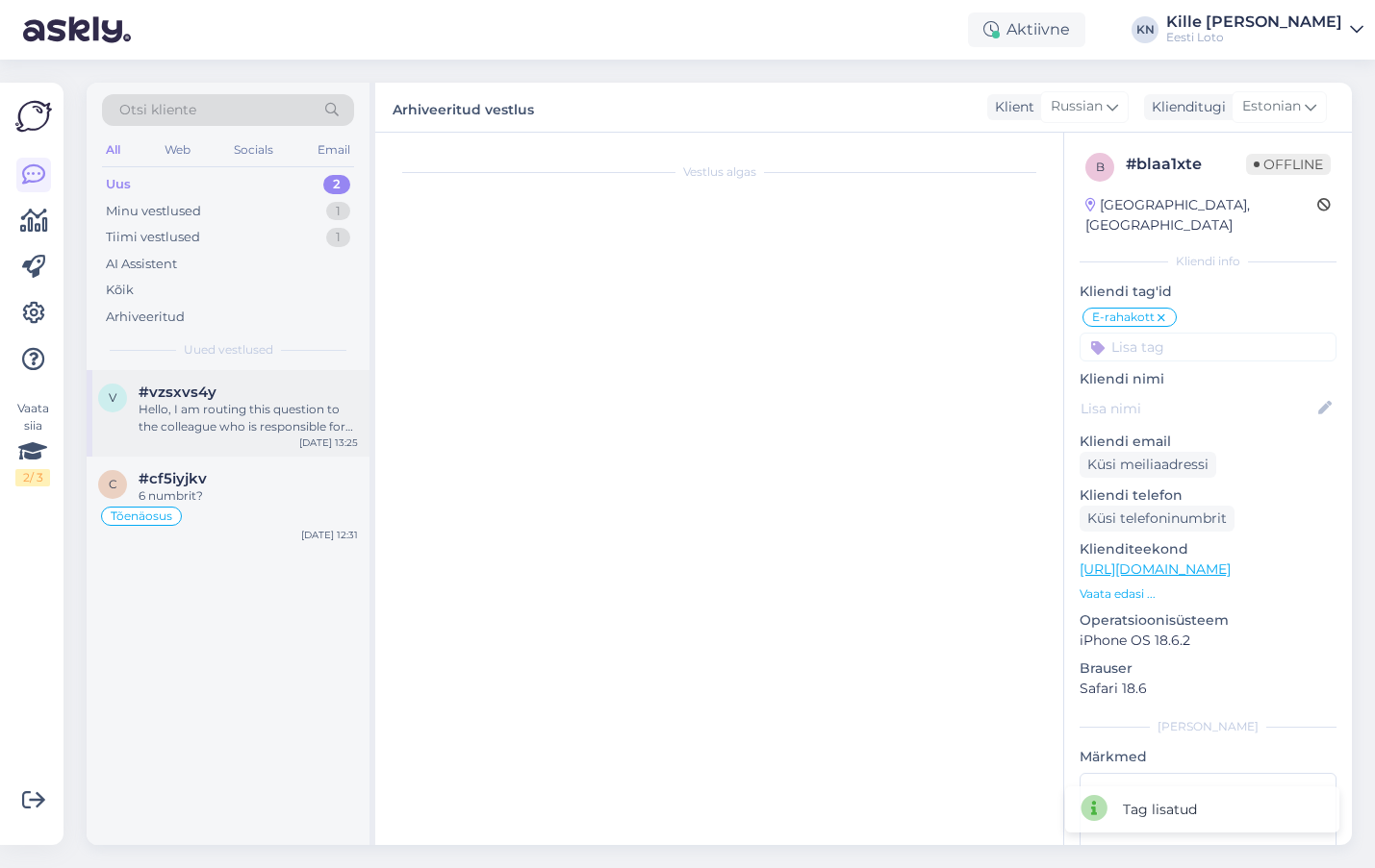
scroll to position [0, 0]
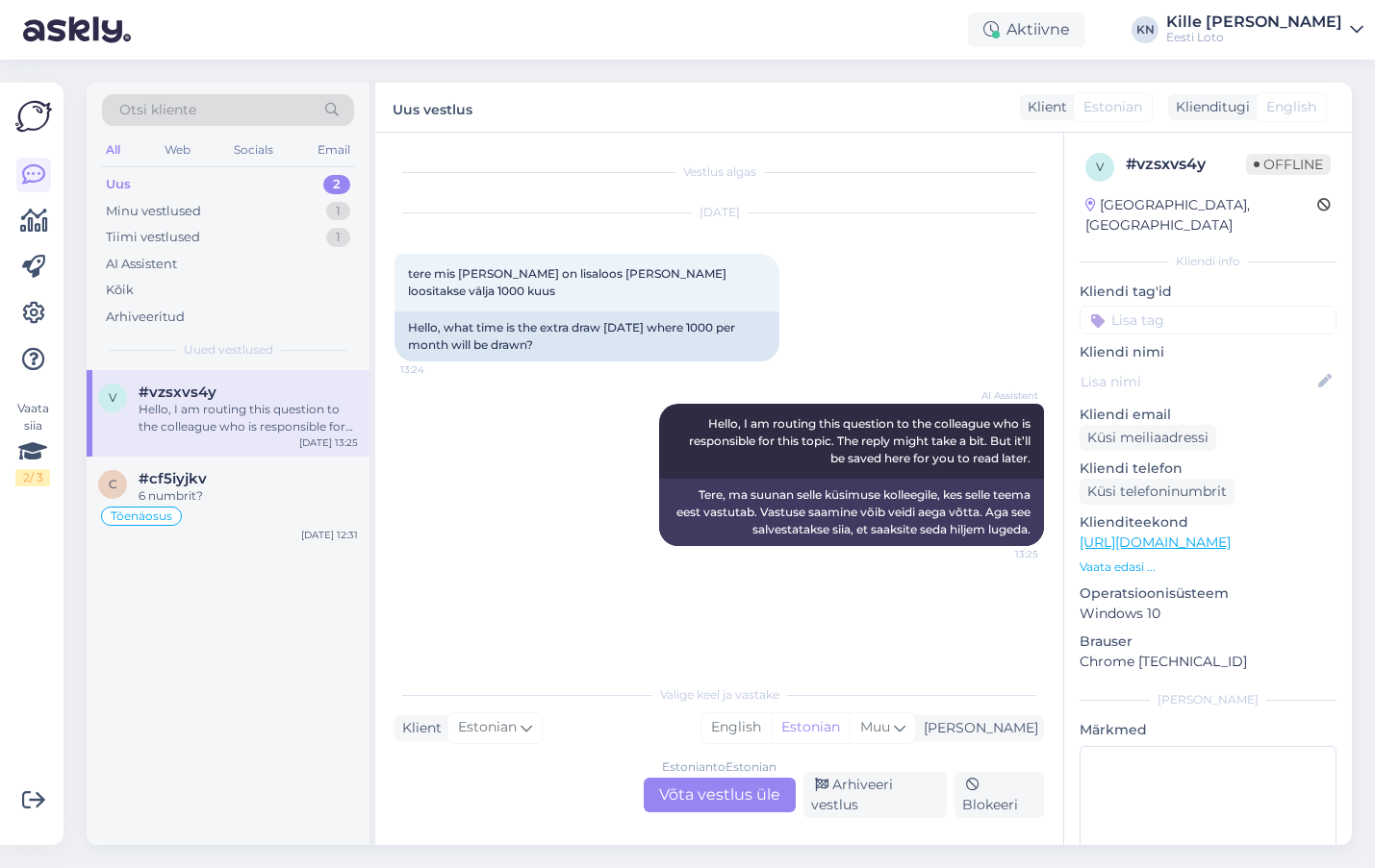
click at [718, 787] on div "Estonian to Estonian Võta vestlus üle" at bounding box center [720, 795] width 152 height 35
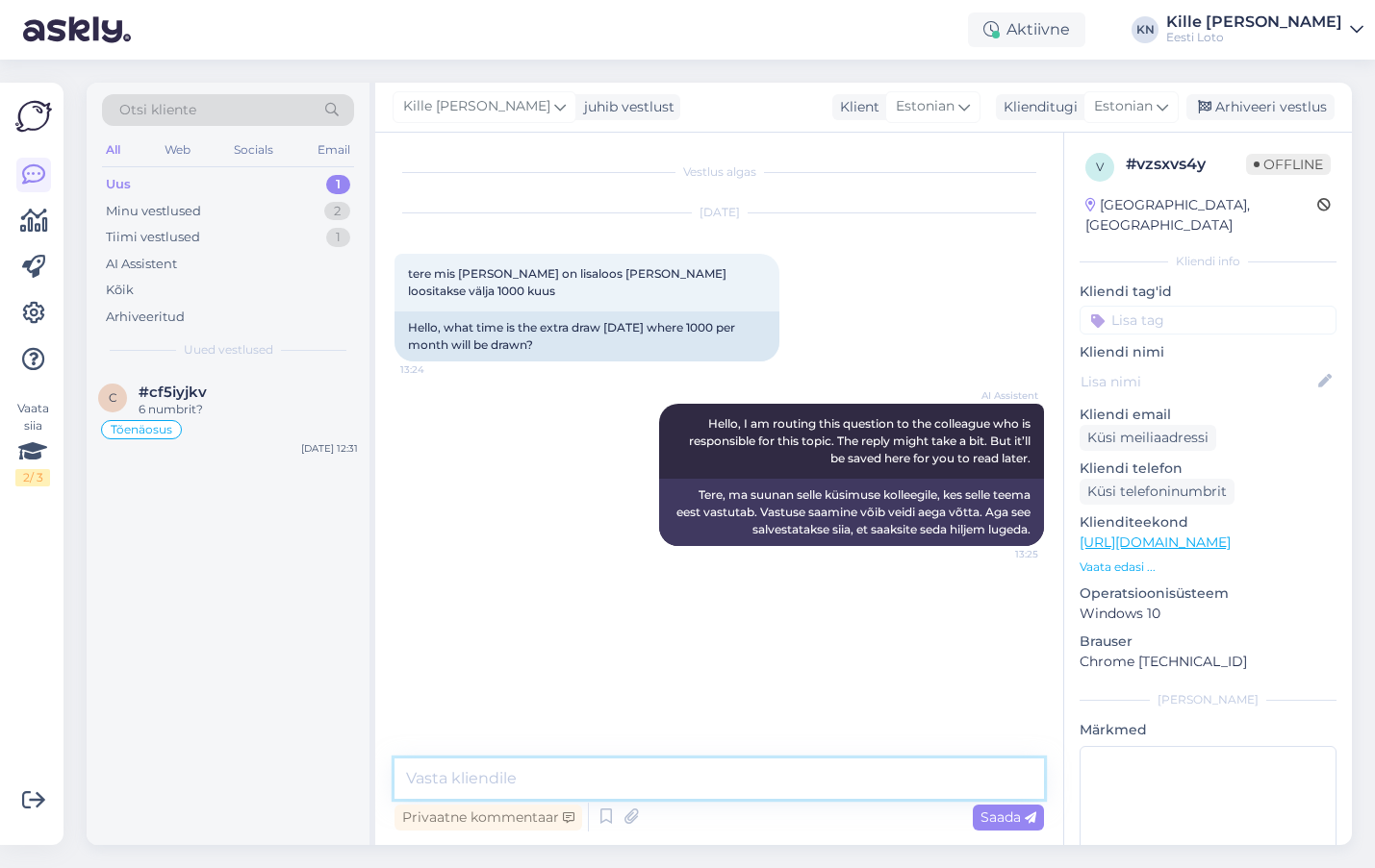
click at [613, 792] on textarea at bounding box center [719, 779] width 649 height 41
drag, startPoint x: 921, startPoint y: 778, endPoint x: 659, endPoint y: 770, distance: 262.1
click at [652, 779] on textarea "Keno lisaloos toimub [PERSON_NAME] õhtul, võitjatega võtame ühendust 4" at bounding box center [719, 779] width 649 height 41
paste textarea "Võitjatega võtab Eesti Loto ühendust hiljemalt kolme päeva jooksul pärast loosi…"
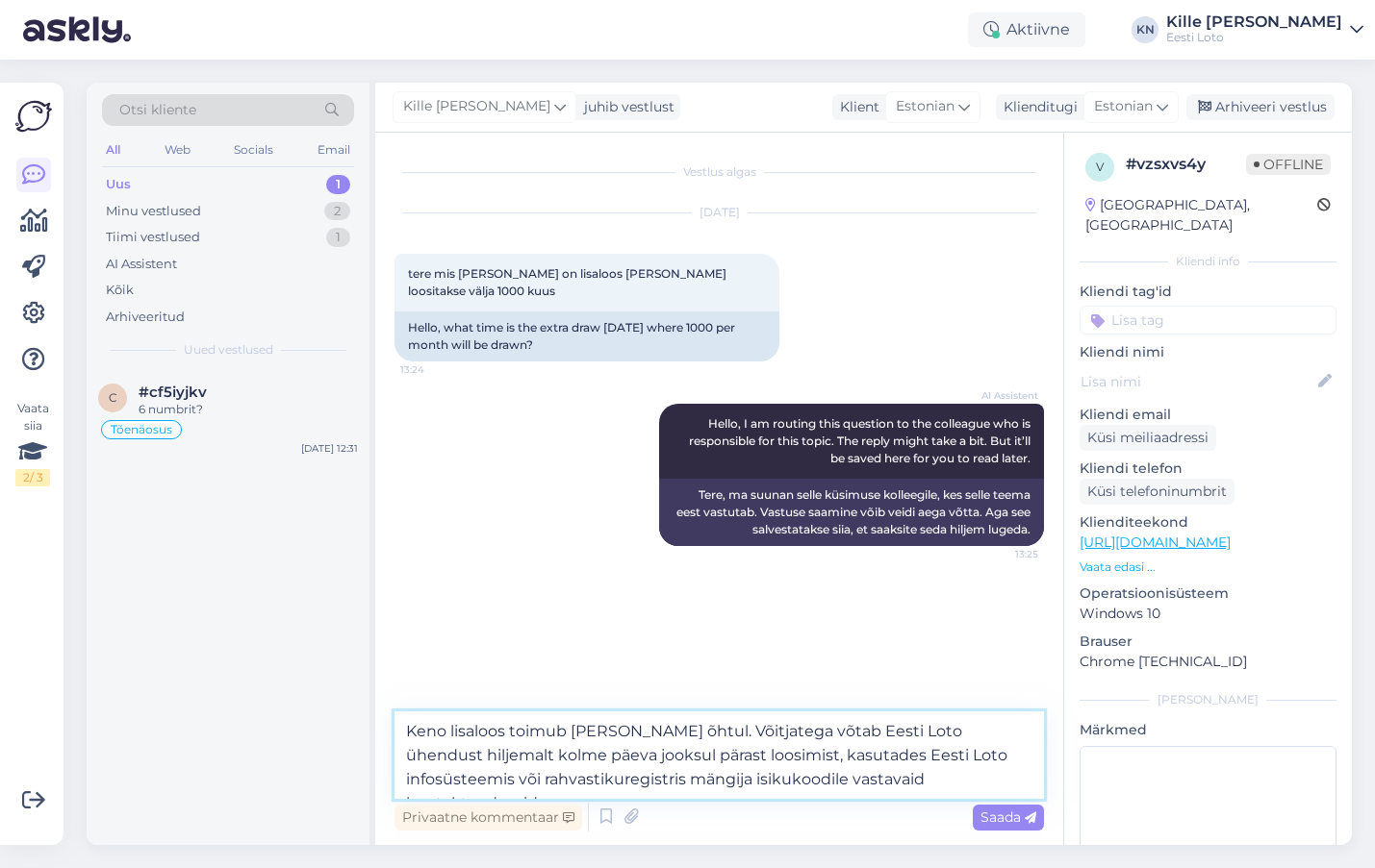
drag, startPoint x: 507, startPoint y: 727, endPoint x: 535, endPoint y: 728, distance: 28.0
click at [507, 727] on textarea "Keno lisaloos toimub [PERSON_NAME] õhtul. Võitjatega võtab Eesti Loto ühendust …" at bounding box center [719, 755] width 649 height 87
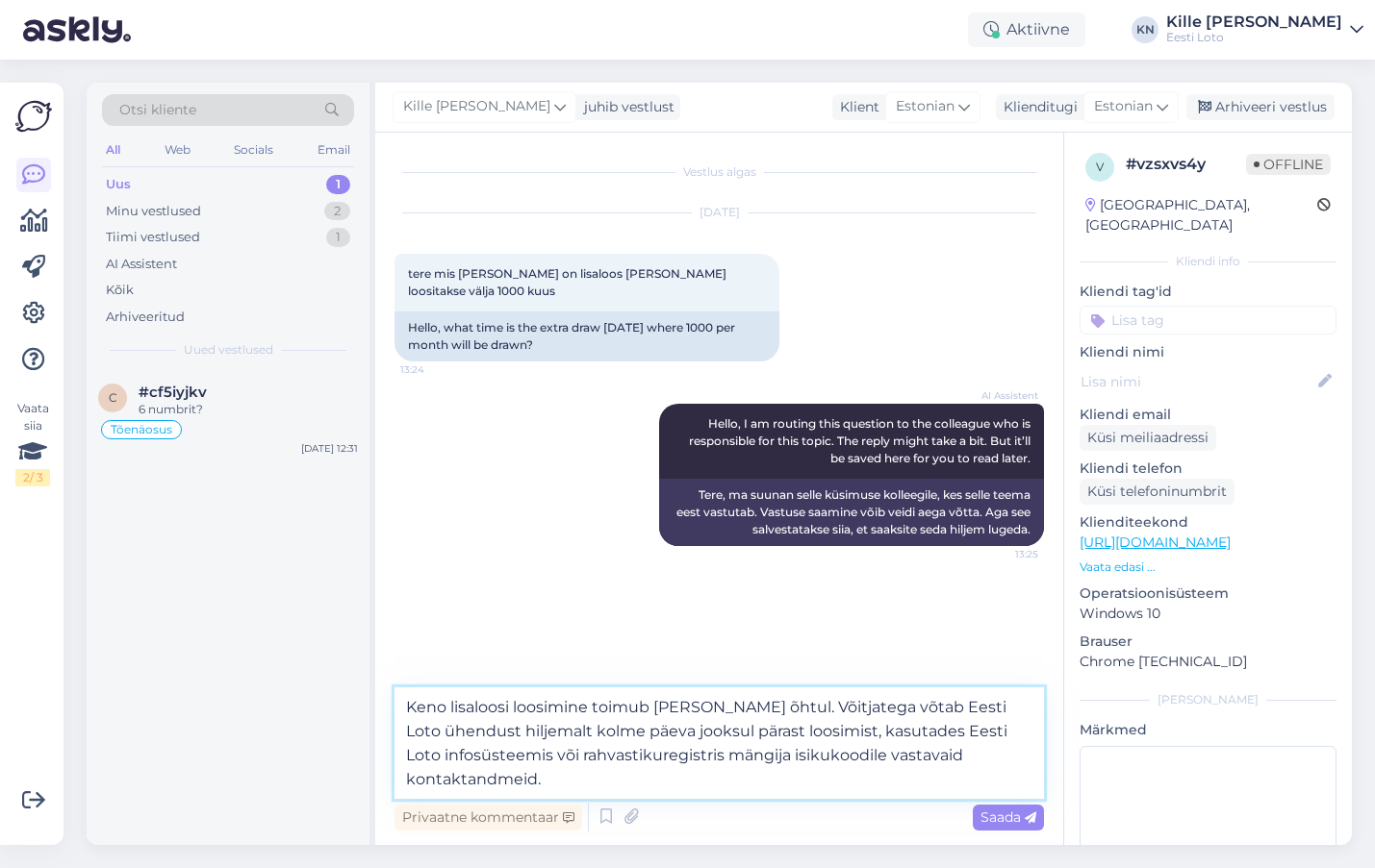
drag, startPoint x: 689, startPoint y: 707, endPoint x: 785, endPoint y: 707, distance: 96.0
click at [689, 707] on textarea "Keno lisaloosi loosimine toimub [PERSON_NAME] õhtul. Võitjatega võtab Eesti Lot…" at bounding box center [719, 743] width 649 height 112
drag, startPoint x: 733, startPoint y: 710, endPoint x: 799, endPoint y: 710, distance: 66.0
click at [734, 710] on textarea "Keno lisaloosi loosimine toimub [PERSON_NAME] õhtul. Võitjatega võtab Eesti Lot…" at bounding box center [719, 743] width 649 height 112
drag, startPoint x: 788, startPoint y: 705, endPoint x: 755, endPoint y: 709, distance: 33.2
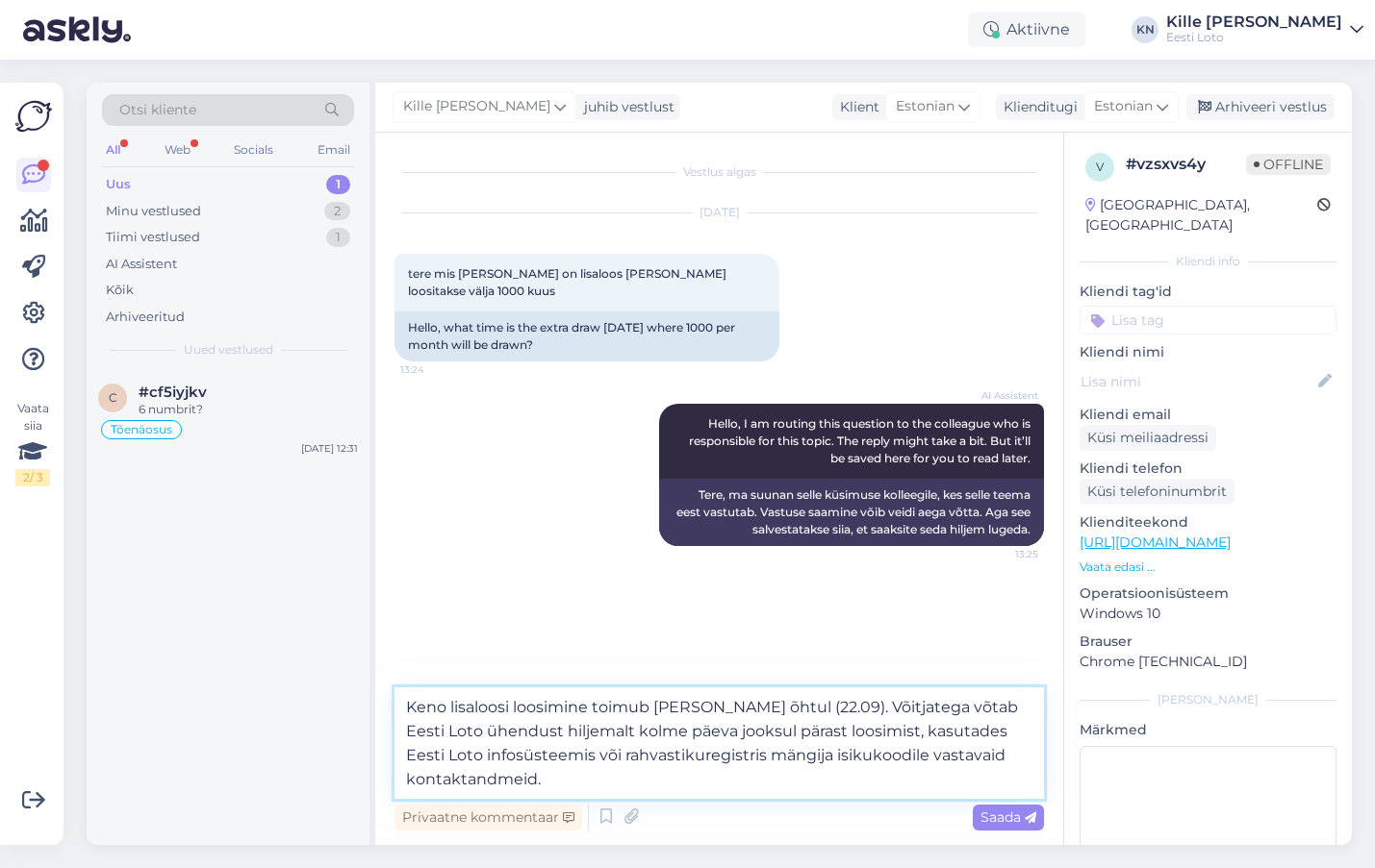
click at [735, 705] on textarea "Keno lisaloosi loosimine toimub [PERSON_NAME] õhtul (22.09). Võitjatega võtab E…" at bounding box center [719, 743] width 649 height 112
click at [706, 770] on textarea "Keno lisaloosi loosimine toimub [PERSON_NAME] õhtul. Võitjatega võtab Eesti Lot…" at bounding box center [719, 743] width 649 height 112
click at [508, 702] on textarea "Keno lisaloosi loosimine toimub [PERSON_NAME] õhtul. Võitjatega võtab Eesti Lot…" at bounding box center [719, 743] width 649 height 112
click at [726, 791] on textarea "Keno lisaloosi esimene loosimine toimub [PERSON_NAME] õhtul. Võitjatega võtab E…" at bounding box center [719, 743] width 649 height 112
type textarea "Keno lisaloosi esimene loosimine toimub [PERSON_NAME] õhtul. Võitjatega võtab E…"
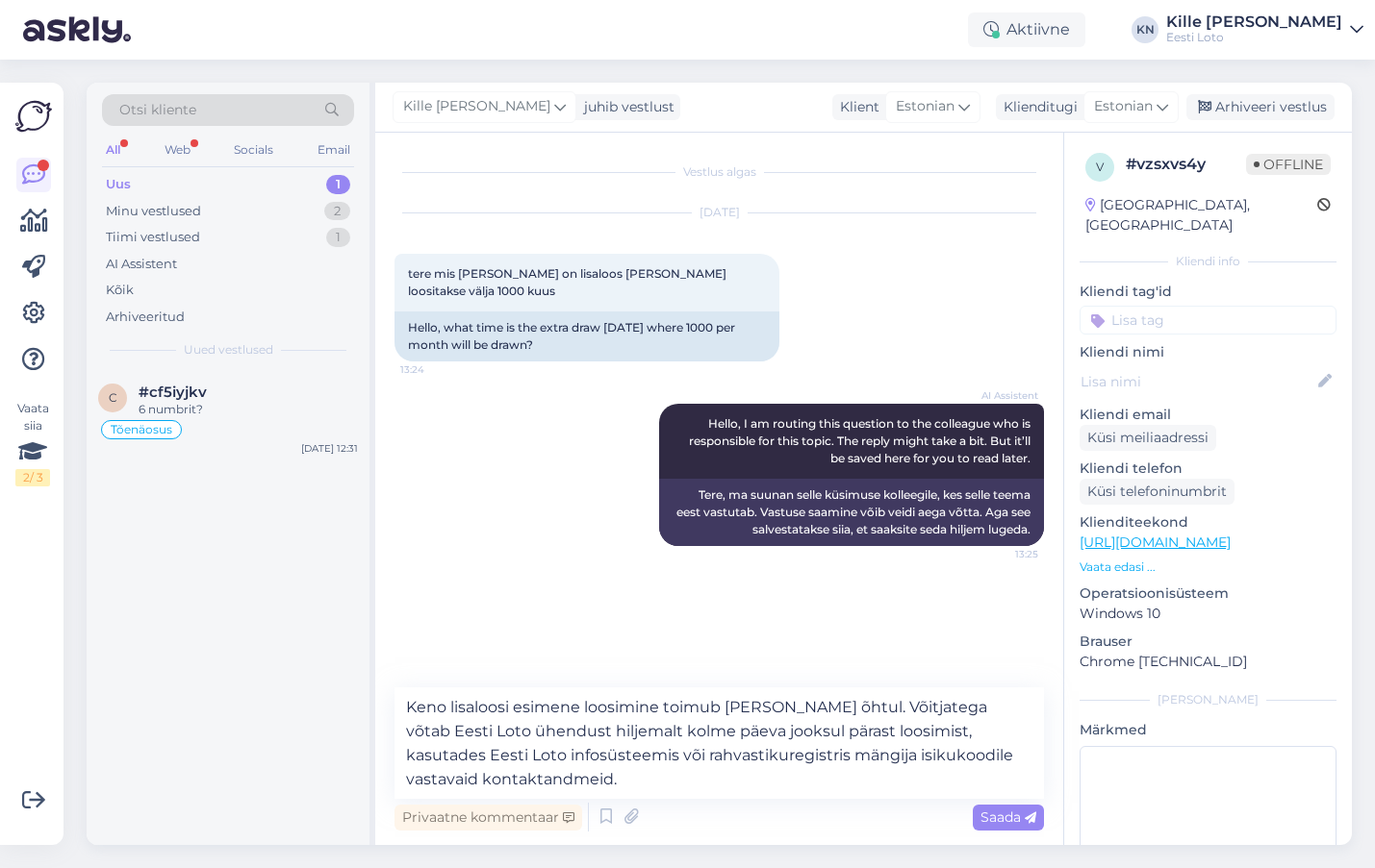
click at [984, 810] on span "Saada" at bounding box center [1008, 817] width 55 height 17
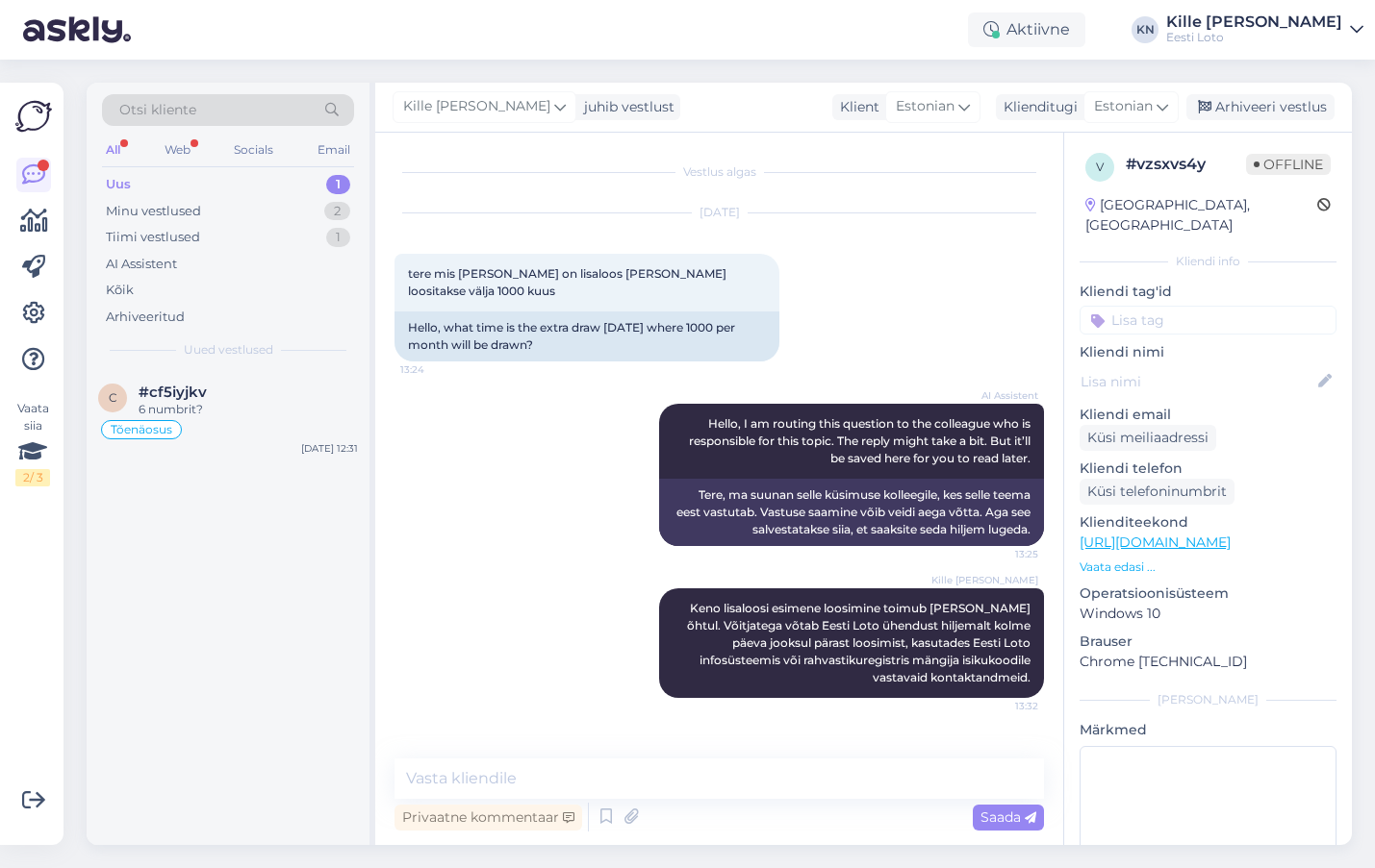
click at [1215, 306] on input at bounding box center [1207, 320] width 256 height 29
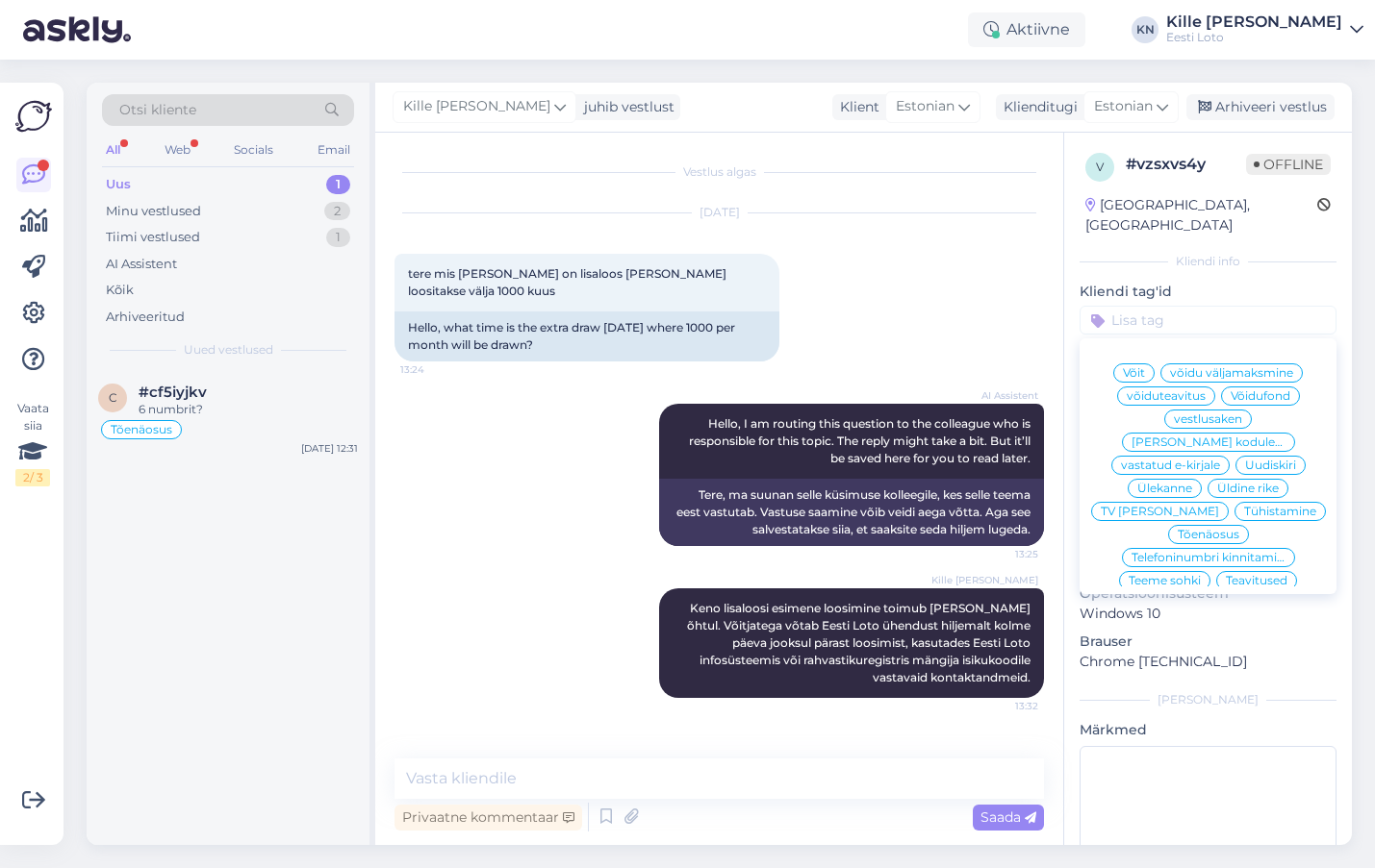
type input "l"
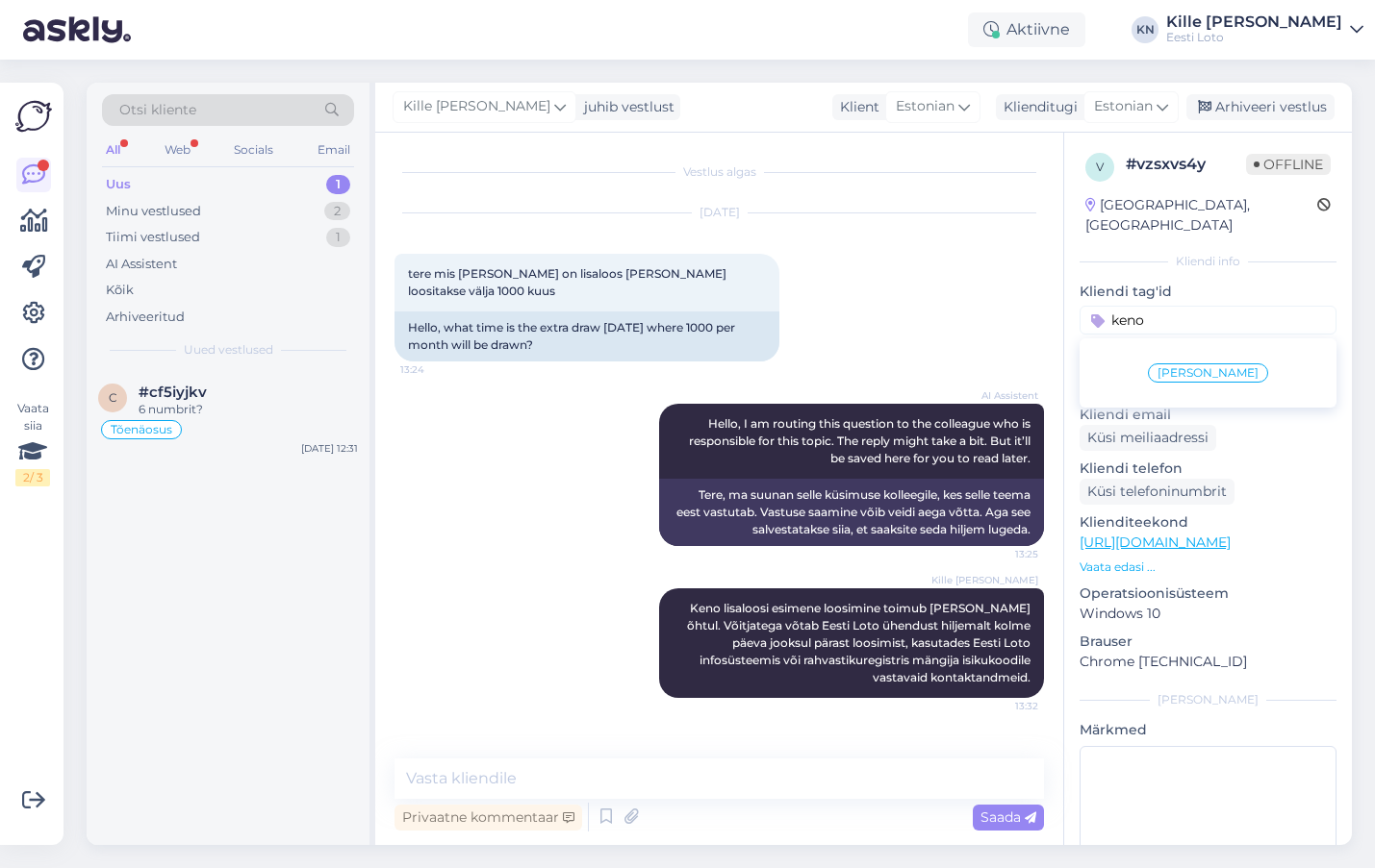
type input "keno"
click at [1224, 367] on span "[PERSON_NAME]" at bounding box center [1208, 373] width 101 height 12
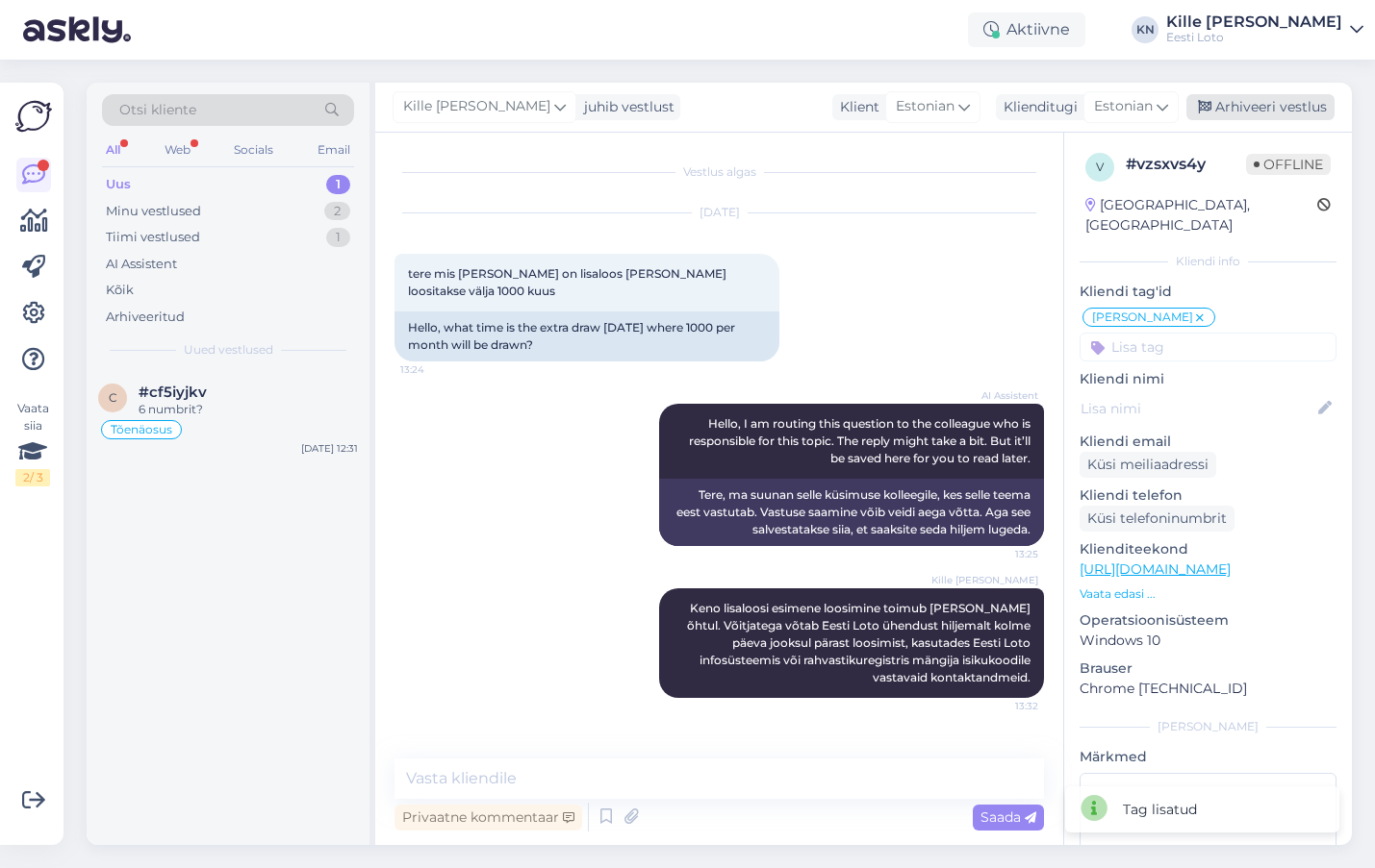
click at [1272, 111] on div "Arhiveeri vestlus" at bounding box center [1260, 107] width 148 height 26
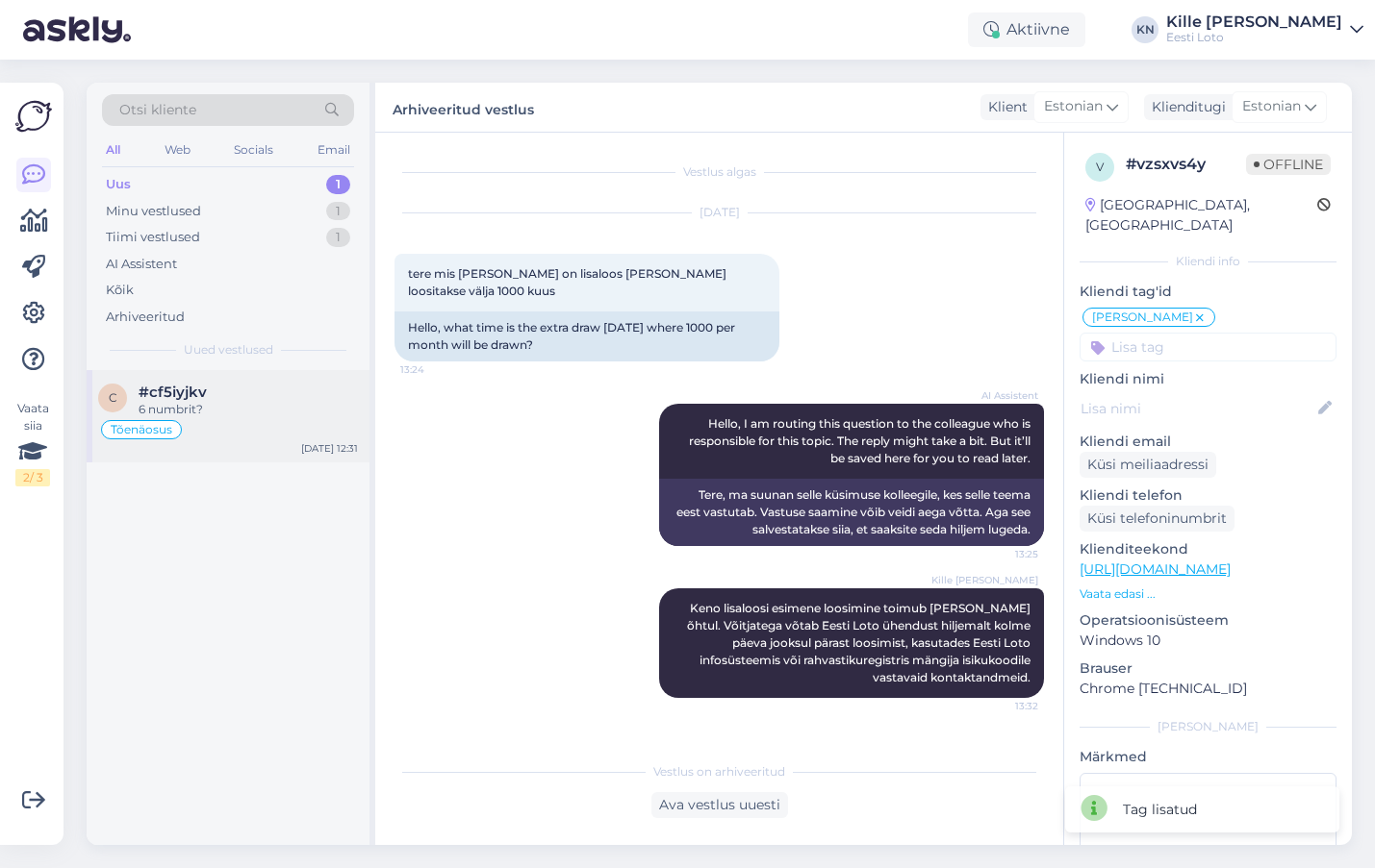
click at [242, 374] on div "c #cf5iyjkv 6 numbrit? Tõenäosus [DATE] 12:31" at bounding box center [228, 416] width 283 height 92
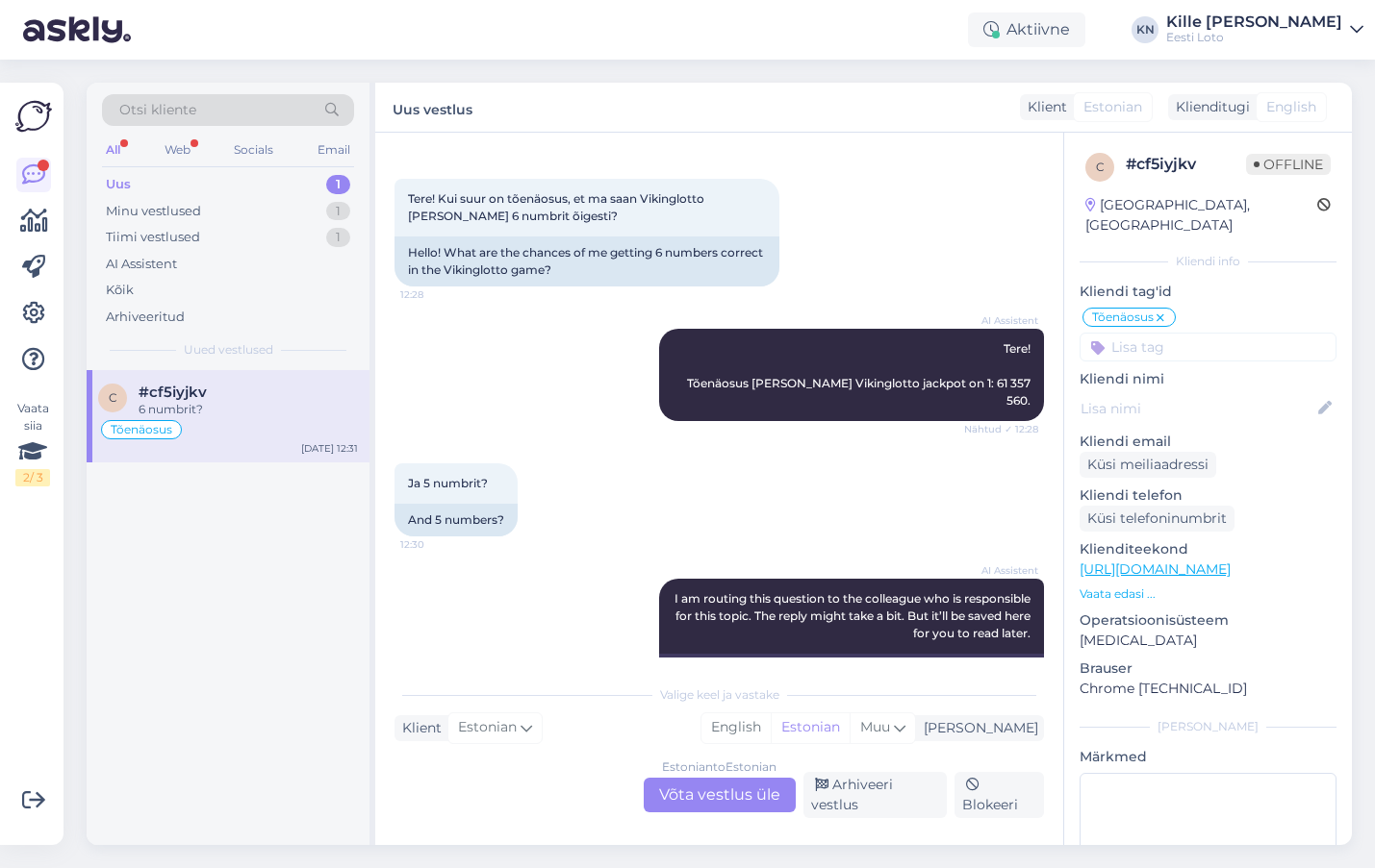
scroll to position [940, 0]
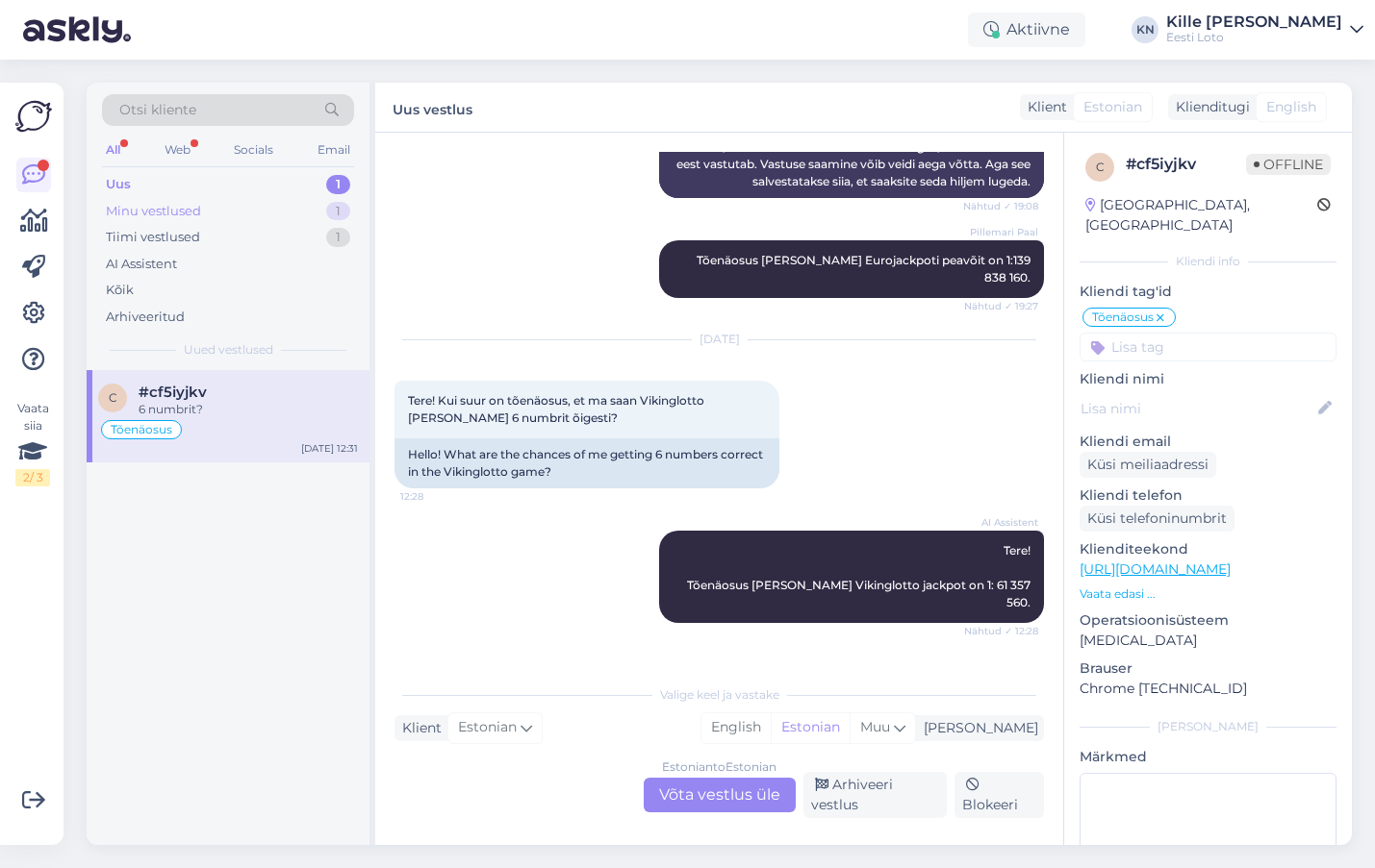
click at [141, 199] on div "Minu vestlused 1" at bounding box center [228, 211] width 252 height 27
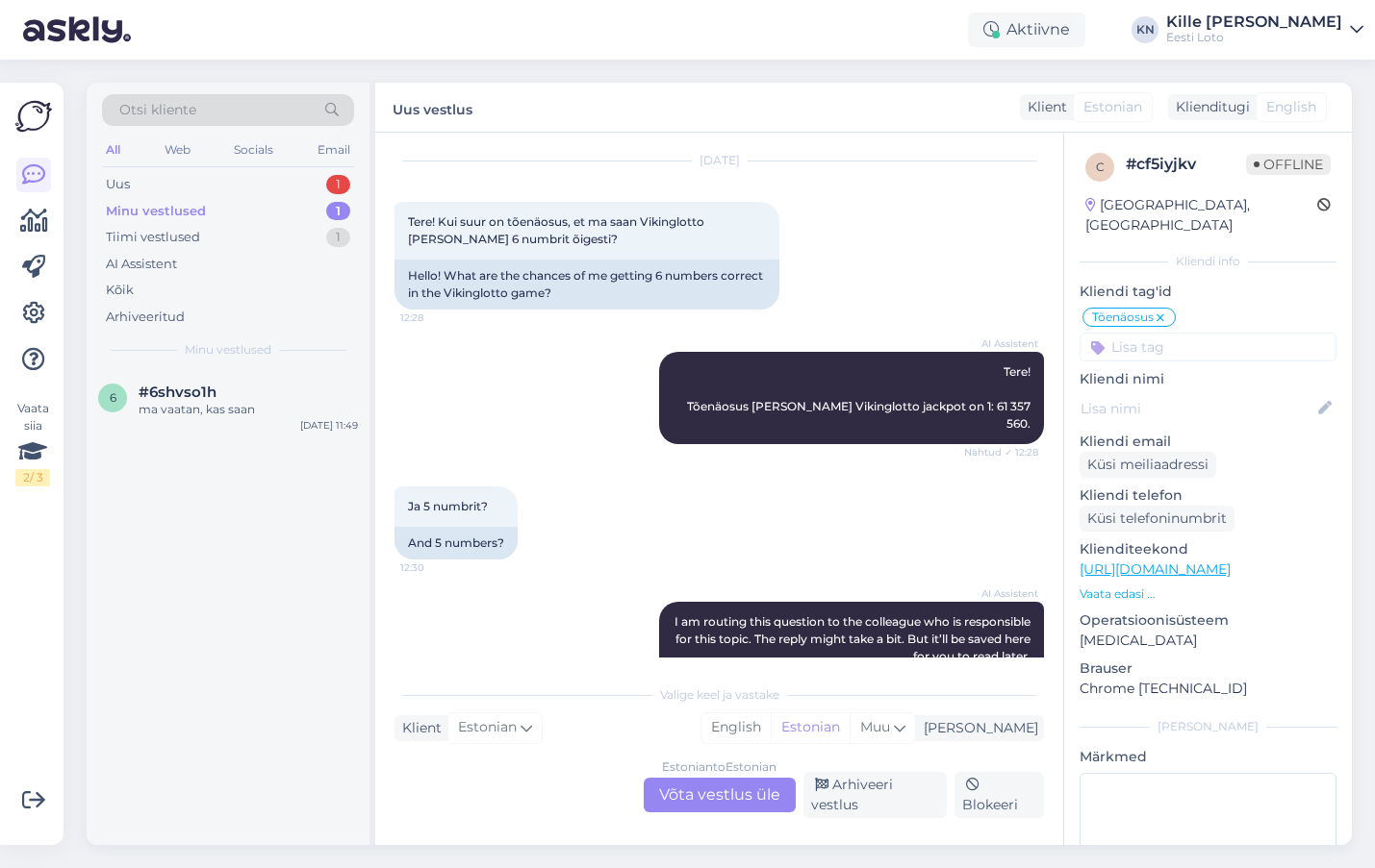
scroll to position [1308, 0]
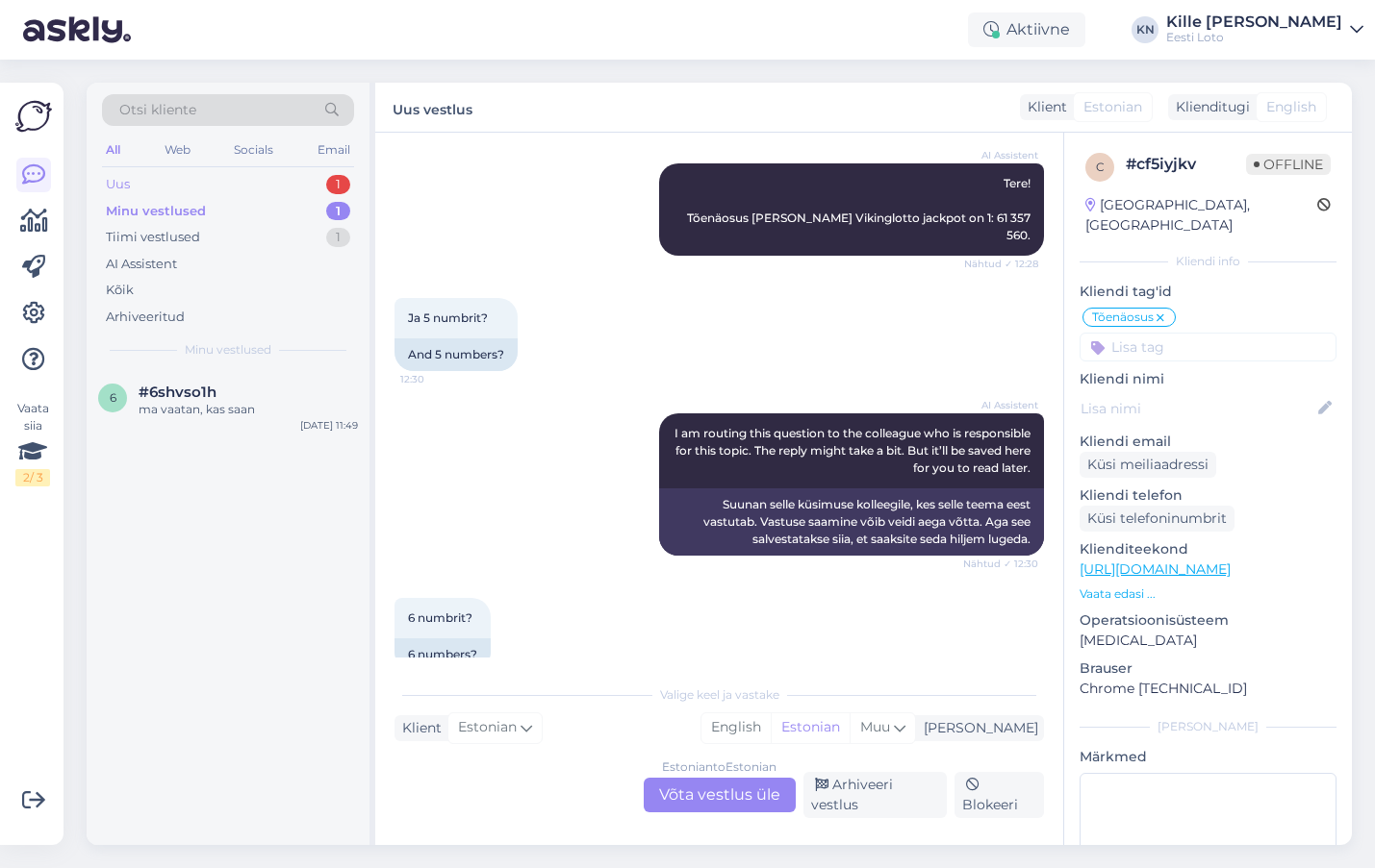
click at [178, 188] on div "Uus 1" at bounding box center [228, 184] width 252 height 27
